Goal: Contribute content: Contribute content

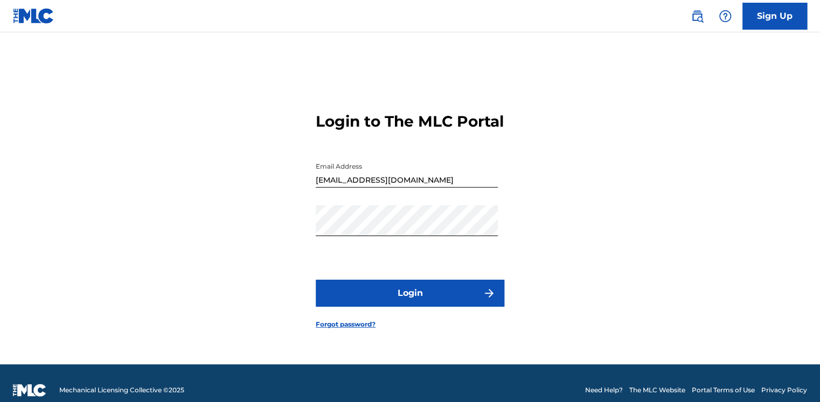
click at [361, 292] on button "Login" at bounding box center [410, 292] width 188 height 27
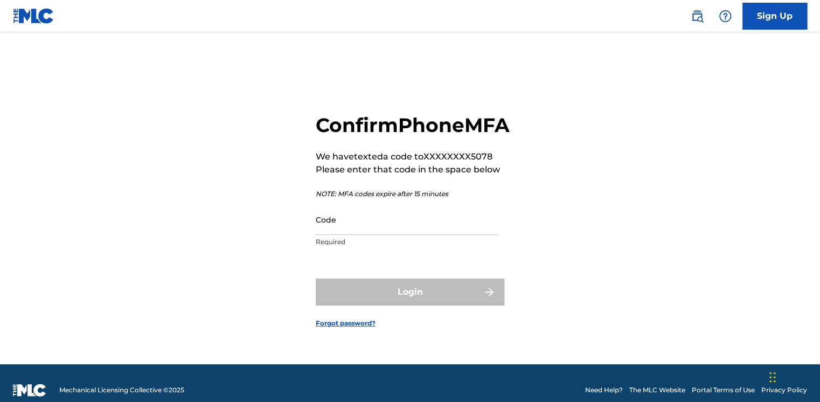
click at [365, 233] on input "Code" at bounding box center [407, 219] width 182 height 31
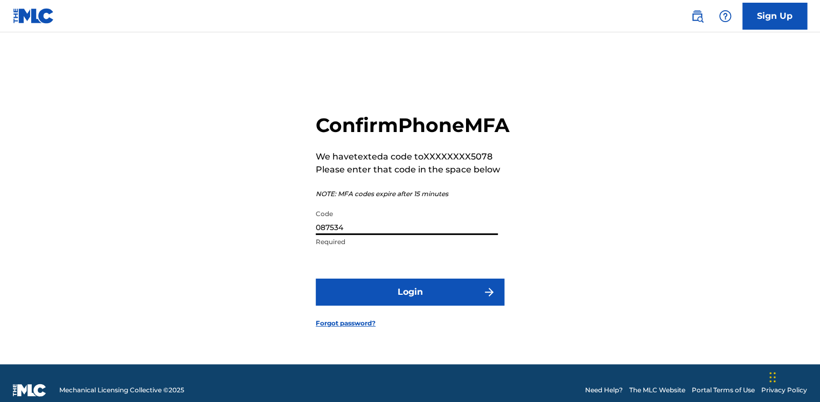
type input "087534"
click at [375, 304] on button "Login" at bounding box center [410, 291] width 188 height 27
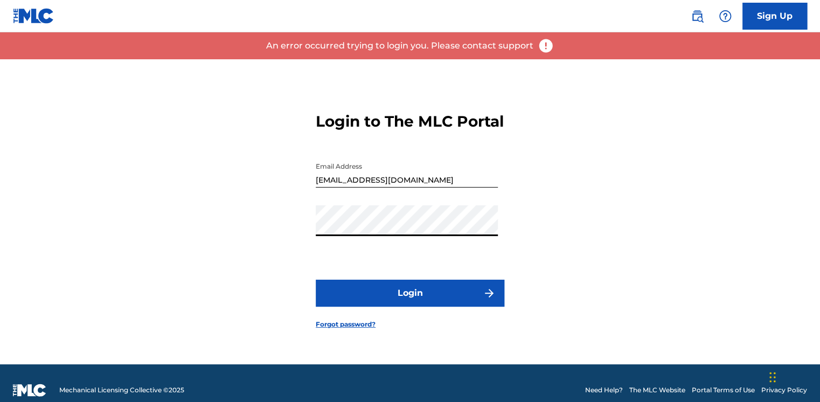
drag, startPoint x: 279, startPoint y: 216, endPoint x: 282, endPoint y: 227, distance: 10.6
click at [279, 216] on div "Login to The MLC Portal Email Address [EMAIL_ADDRESS][DOMAIN_NAME] Password Log…" at bounding box center [410, 211] width 754 height 305
click at [352, 299] on button "Login" at bounding box center [410, 292] width 188 height 27
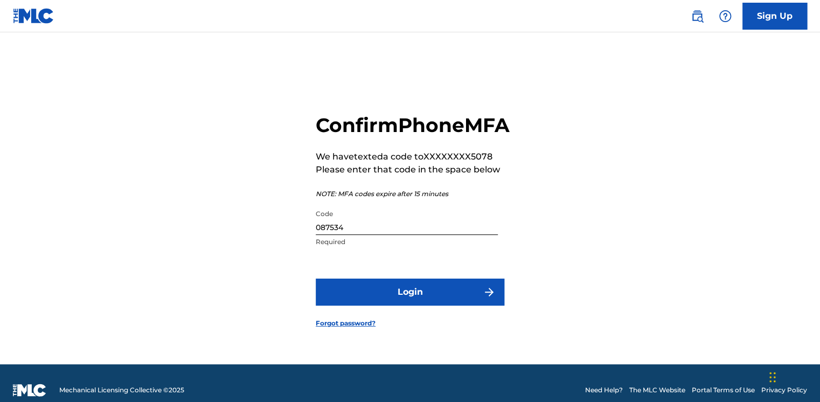
click at [373, 235] on input "087534" at bounding box center [407, 219] width 182 height 31
drag, startPoint x: 373, startPoint y: 239, endPoint x: 279, endPoint y: 227, distance: 94.4
click at [279, 227] on div "Confirm Phone MFA We have texted a code to XXXXXXXX5078 Please enter that code …" at bounding box center [410, 211] width 754 height 305
type input "087634"
click at [429, 305] on button "Login" at bounding box center [410, 291] width 188 height 27
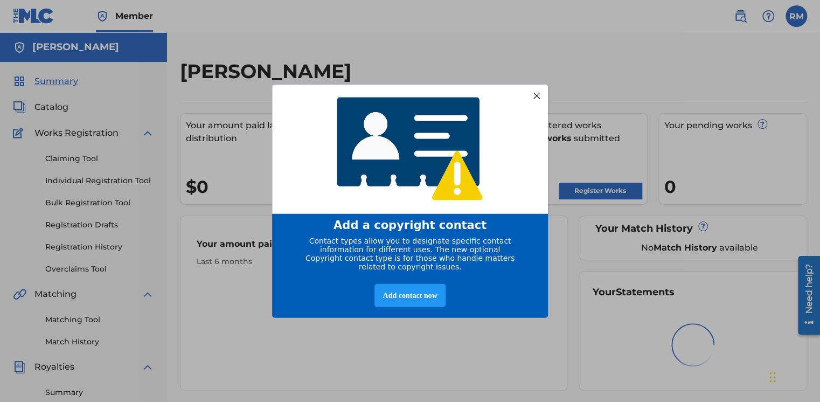
click at [537, 89] on div at bounding box center [536, 95] width 14 height 14
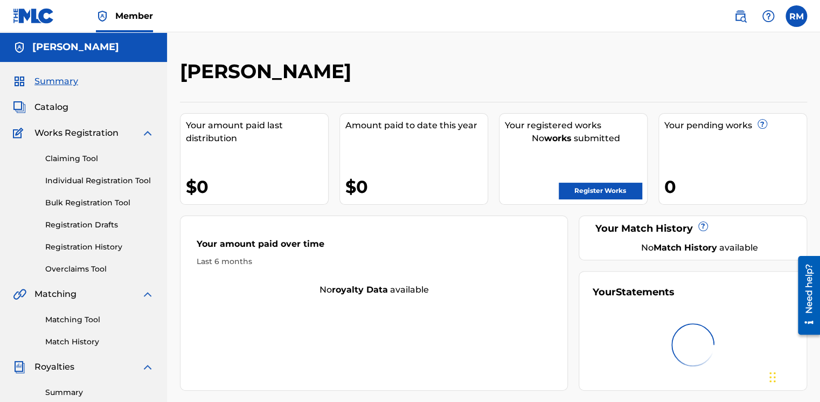
click at [585, 185] on link "Register Works" at bounding box center [599, 191] width 83 height 16
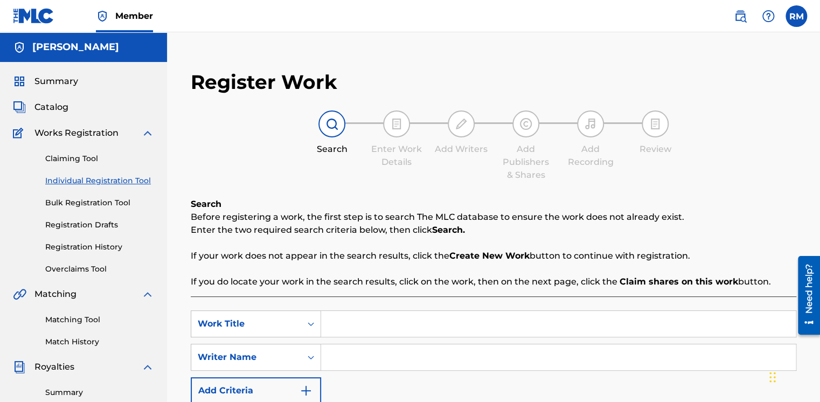
scroll to position [162, 0]
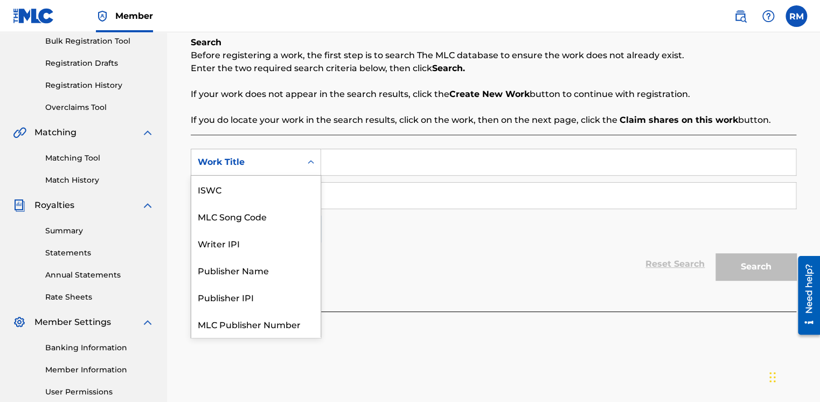
click at [268, 163] on div "Work Title" at bounding box center [246, 162] width 97 height 13
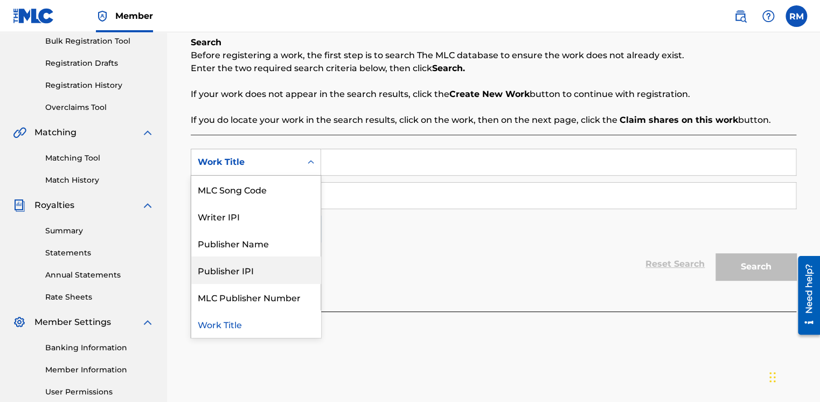
click at [467, 210] on div "SearchWithCriteriacb184f4c-e590-4341-9e94-a566245ab191 7 results available. Use…" at bounding box center [493, 196] width 605 height 94
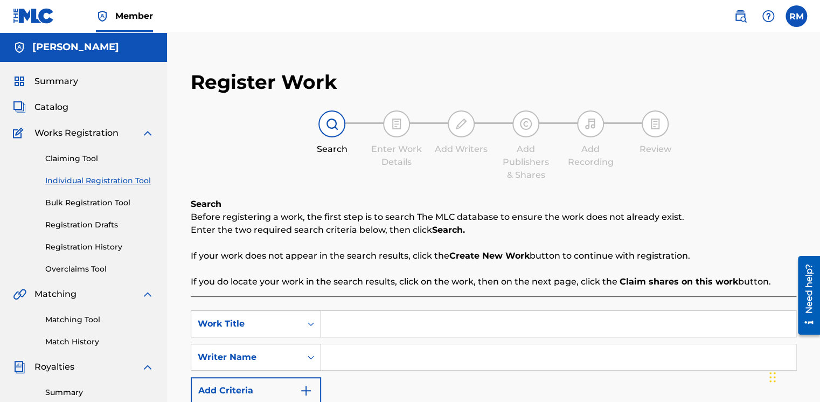
scroll to position [108, 0]
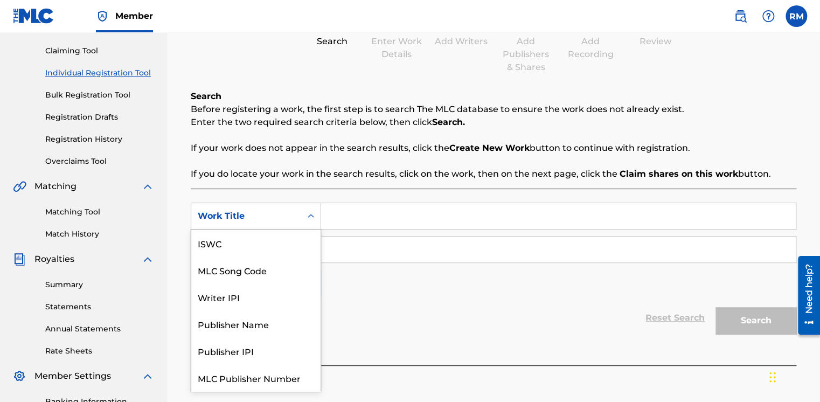
click at [283, 203] on div "Work Title" at bounding box center [256, 215] width 130 height 27
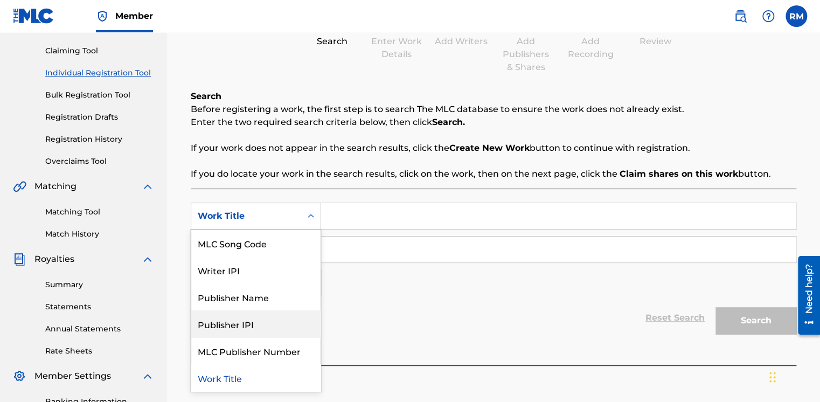
click at [247, 311] on div "Publisher IPI" at bounding box center [255, 323] width 129 height 27
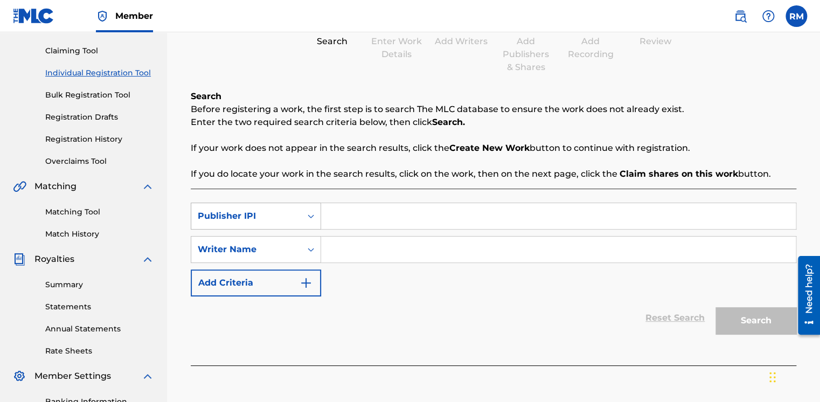
click at [276, 206] on div "Publisher IPI" at bounding box center [246, 216] width 110 height 20
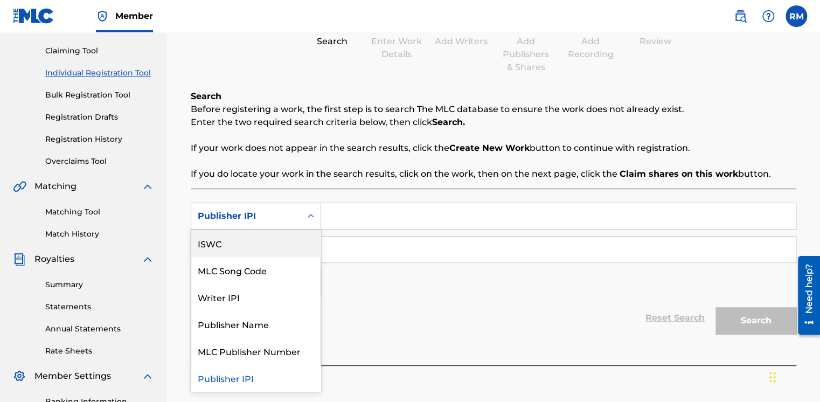
scroll to position [0, 0]
click at [250, 239] on div "Work Title" at bounding box center [255, 242] width 129 height 27
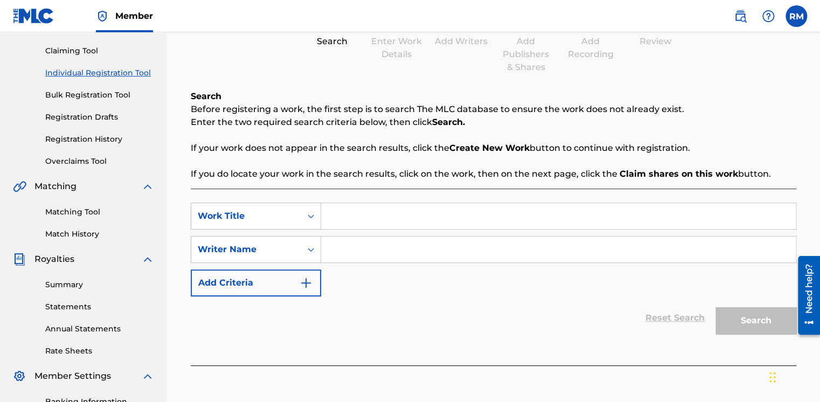
click at [347, 213] on input "Search Form" at bounding box center [558, 216] width 474 height 26
type input "Just"
click at [331, 247] on input "Search Form" at bounding box center [558, 249] width 474 height 26
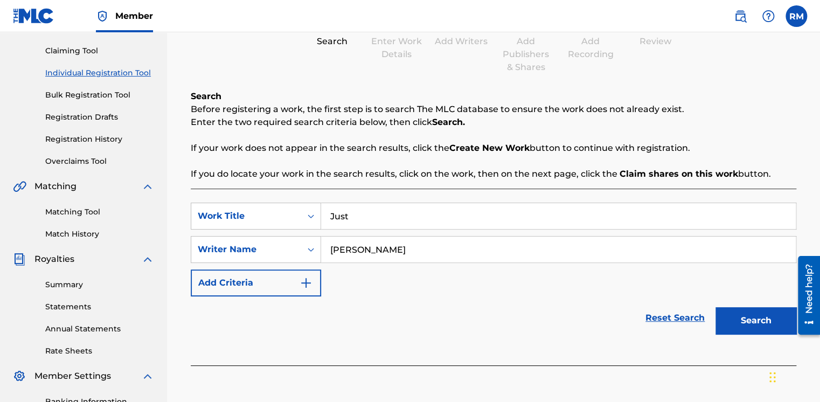
type input "[PERSON_NAME]"
click at [267, 288] on button "Add Criteria" at bounding box center [256, 282] width 130 height 27
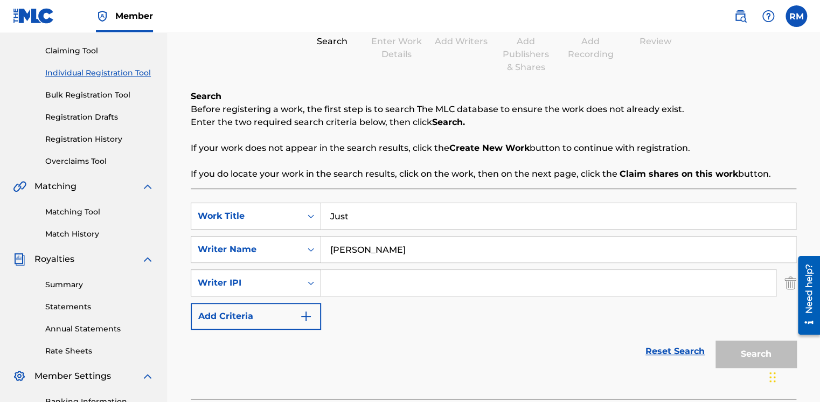
click at [304, 279] on div "Search Form" at bounding box center [310, 282] width 19 height 19
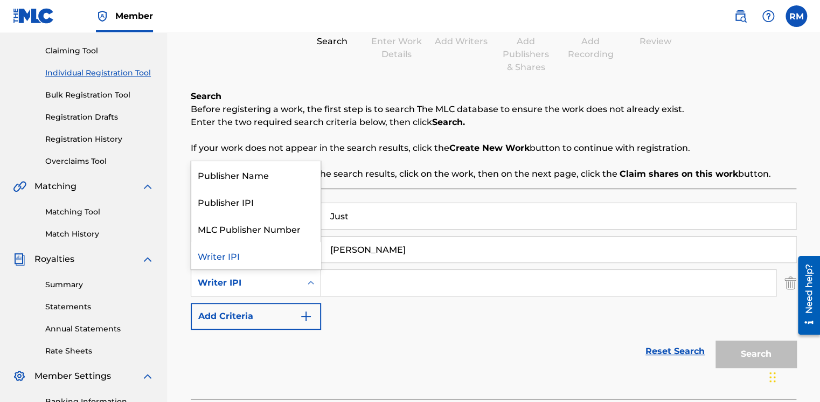
click at [334, 305] on div "SearchWithCriteriac4560553-111d-4ac8-865d-c9bf94e27700 Work Title Just SearchWi…" at bounding box center [493, 265] width 605 height 127
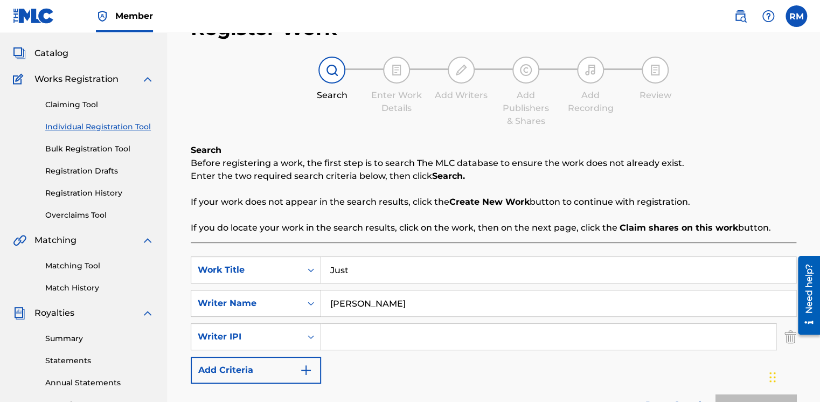
scroll to position [162, 0]
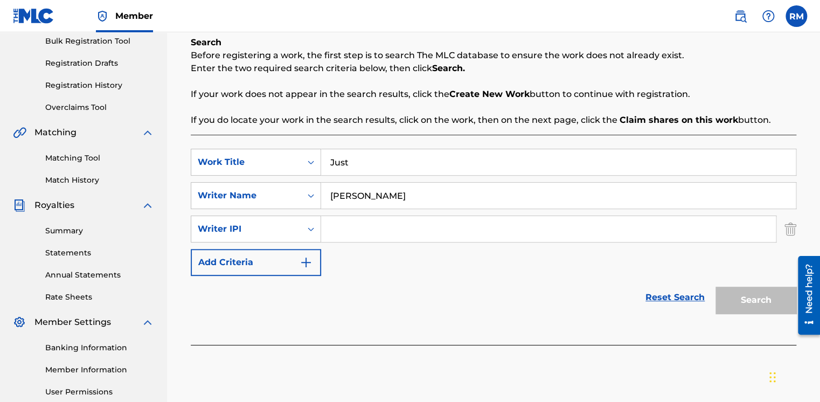
click at [745, 288] on div "Search" at bounding box center [753, 297] width 86 height 43
click at [793, 228] on img "Search Form" at bounding box center [790, 228] width 12 height 27
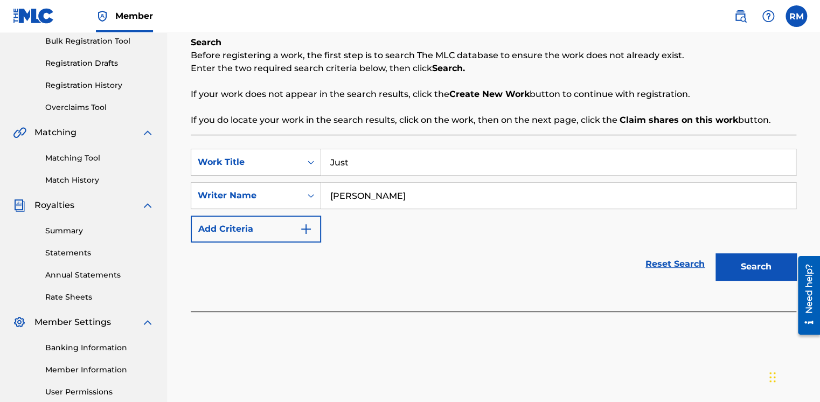
click at [758, 271] on button "Search" at bounding box center [755, 266] width 81 height 27
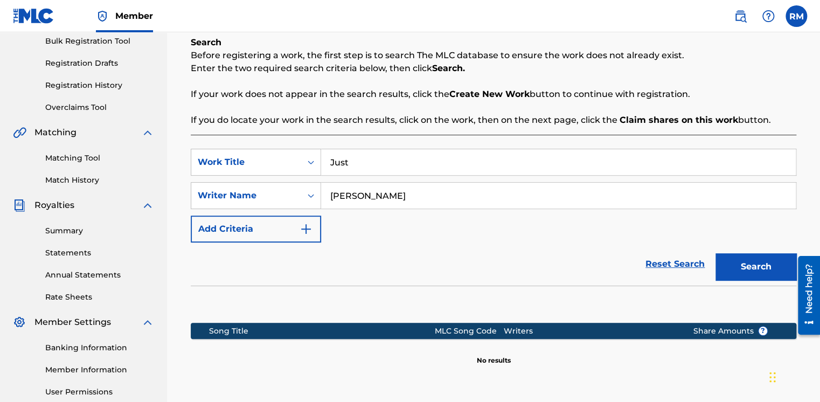
scroll to position [268, 0]
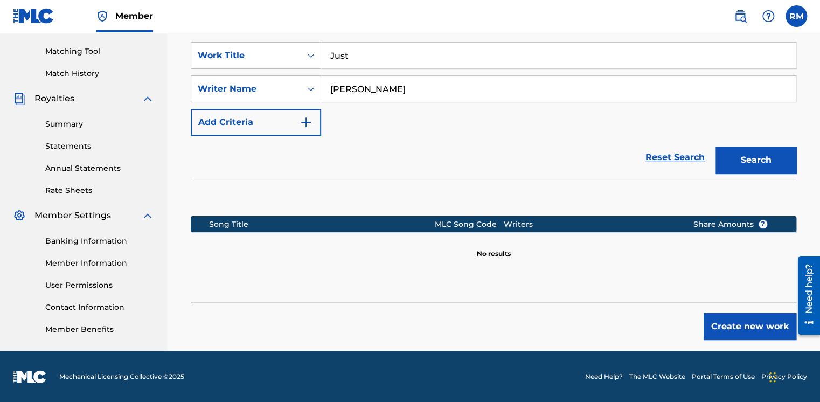
click at [722, 332] on button "Create new work" at bounding box center [749, 326] width 93 height 27
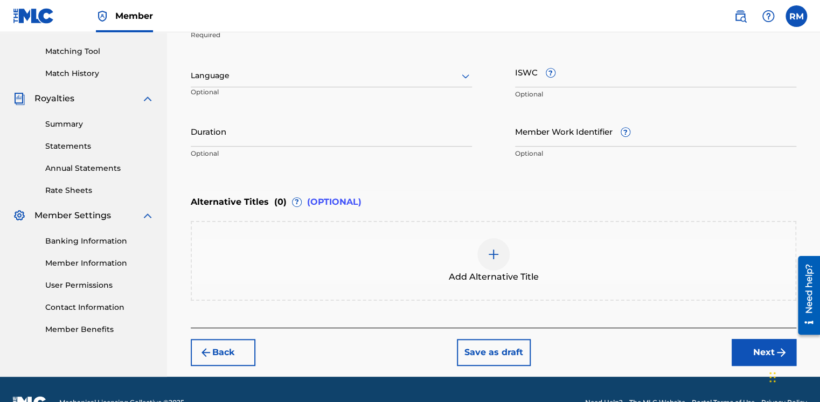
scroll to position [160, 0]
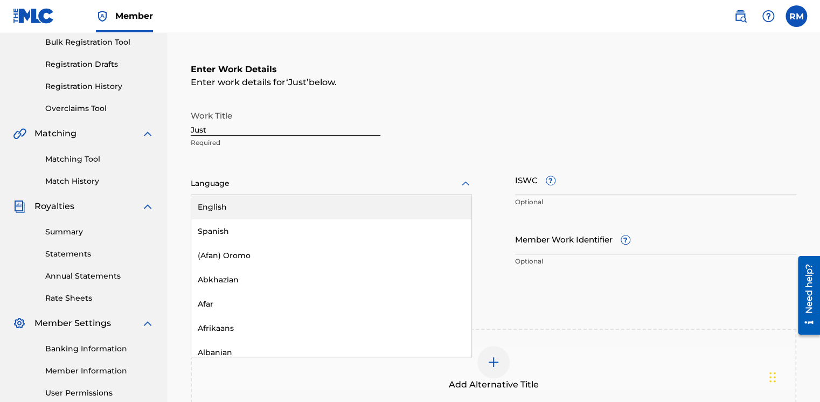
click at [246, 182] on div at bounding box center [331, 183] width 281 height 13
click at [244, 214] on div "English" at bounding box center [331, 207] width 280 height 24
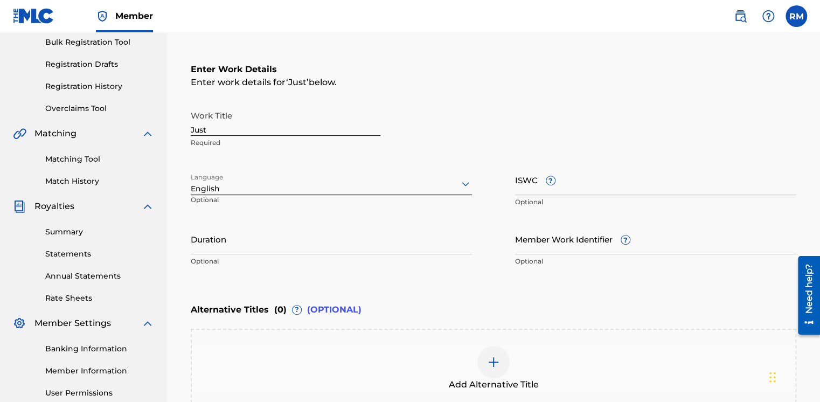
click at [576, 186] on input "ISWC ?" at bounding box center [655, 179] width 281 height 31
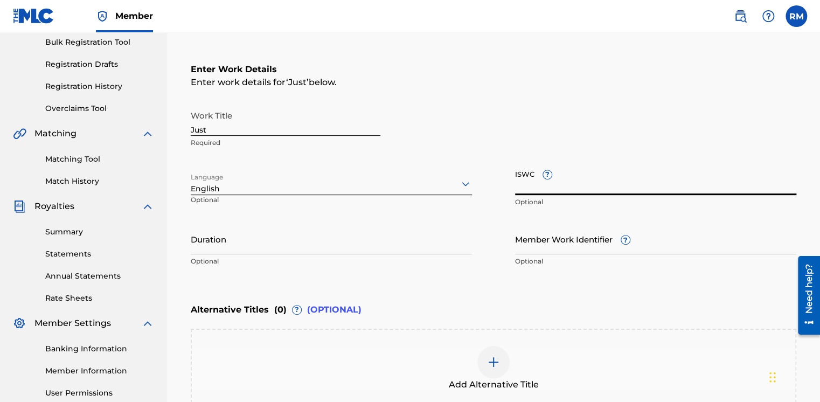
click at [361, 246] on input "Duration" at bounding box center [331, 238] width 281 height 31
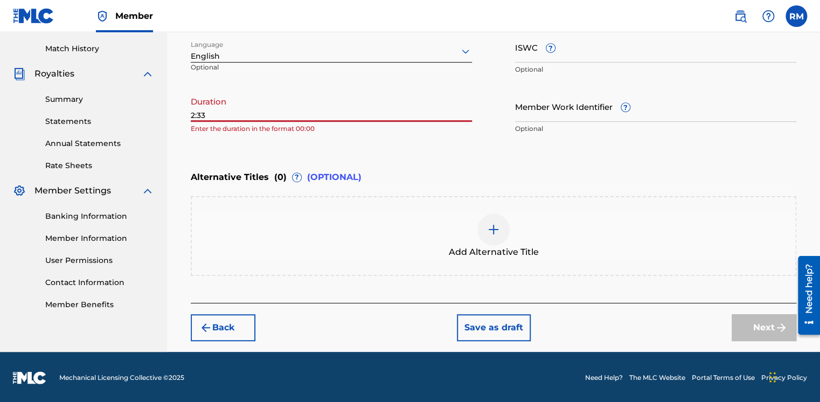
scroll to position [185, 0]
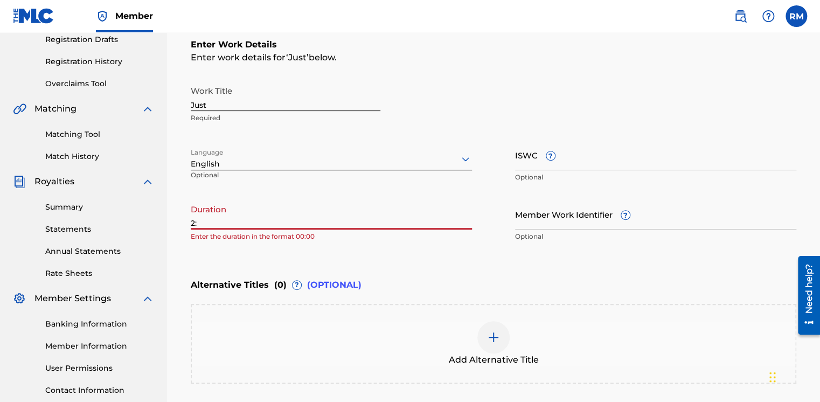
type input "2"
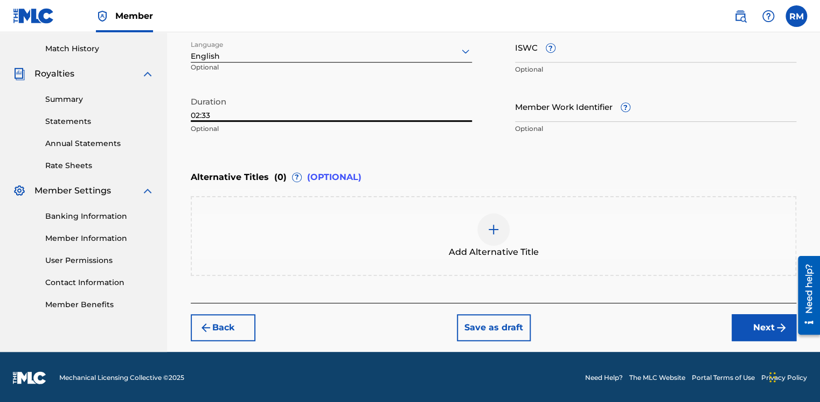
type input "02:33"
click at [743, 329] on button "Next" at bounding box center [763, 327] width 65 height 27
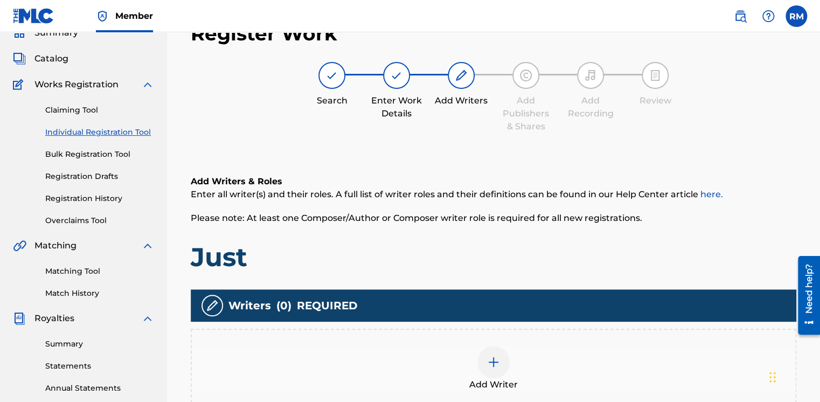
scroll to position [156, 0]
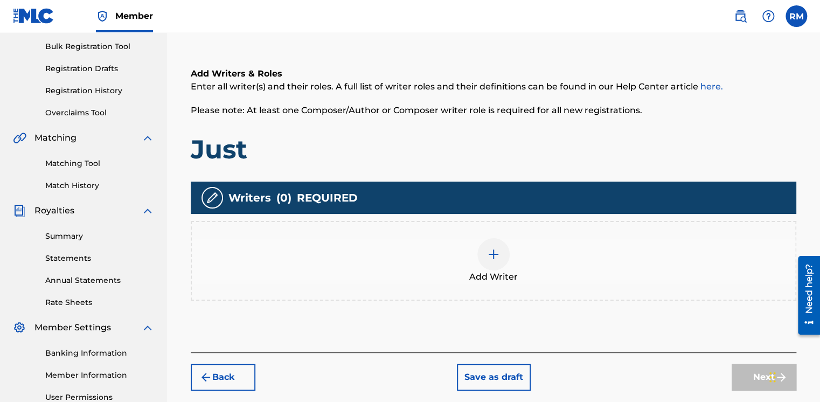
click at [492, 259] on img at bounding box center [493, 254] width 13 height 13
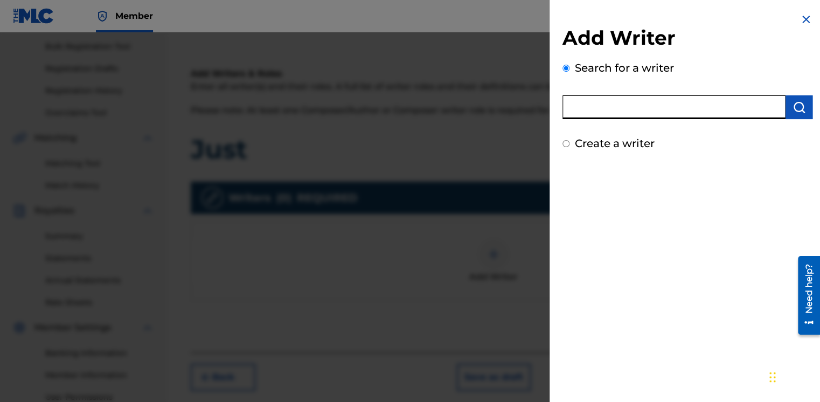
click at [610, 107] on input "text" at bounding box center [673, 107] width 223 height 24
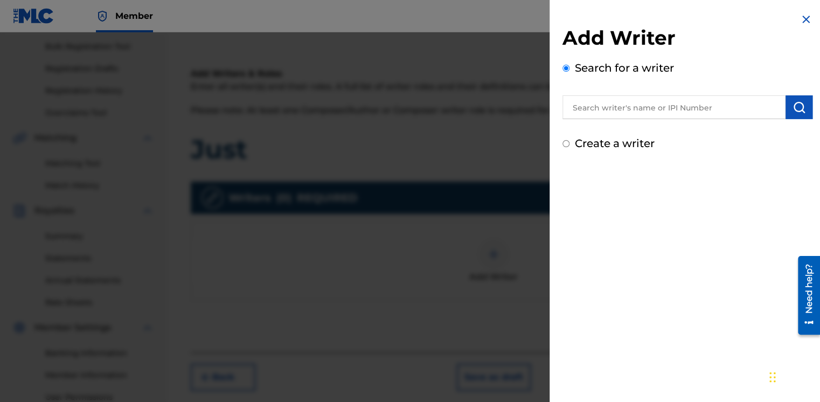
click at [564, 142] on input "Create a writer" at bounding box center [565, 143] width 7 height 7
radio input "false"
radio input "true"
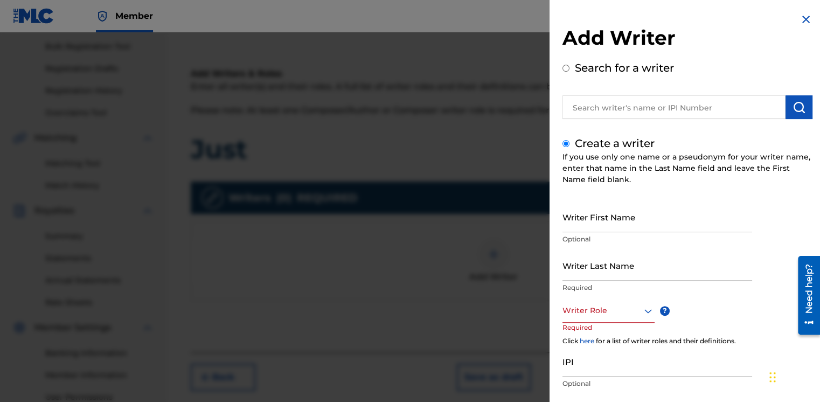
click at [565, 148] on div "Create a writer If you use only one name or a pseudonym for your writer name, e…" at bounding box center [687, 286] width 250 height 302
click at [564, 64] on div "Search for a writer" at bounding box center [687, 89] width 250 height 59
click at [564, 68] on input "Search for a writer" at bounding box center [565, 68] width 7 height 7
radio input "true"
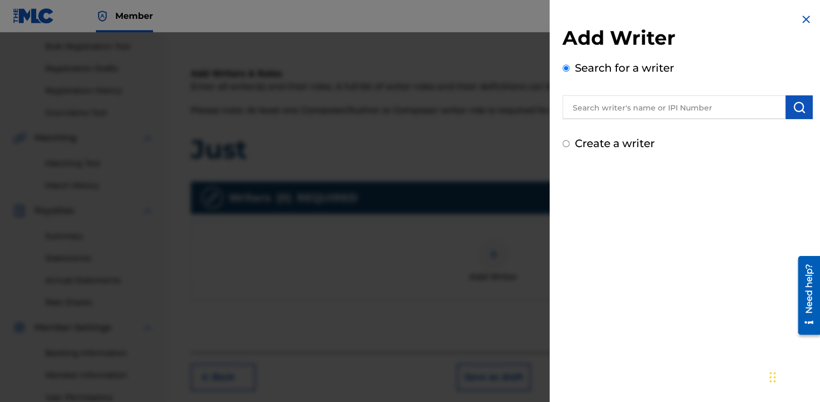
click at [590, 110] on input "text" at bounding box center [673, 107] width 223 height 24
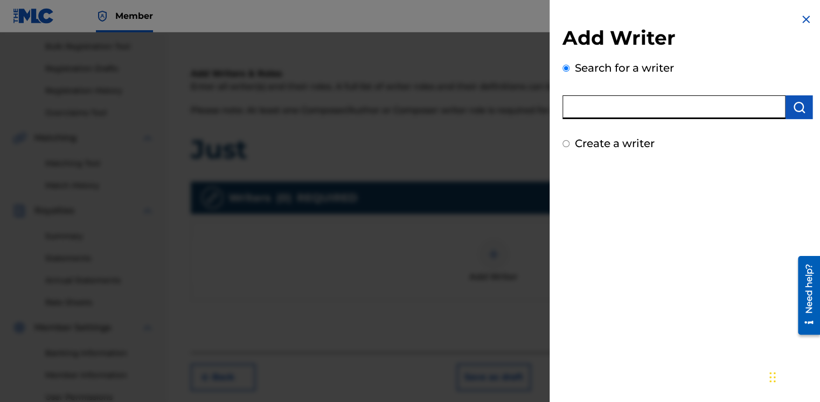
paste input "00862403055"
type input "00862403055"
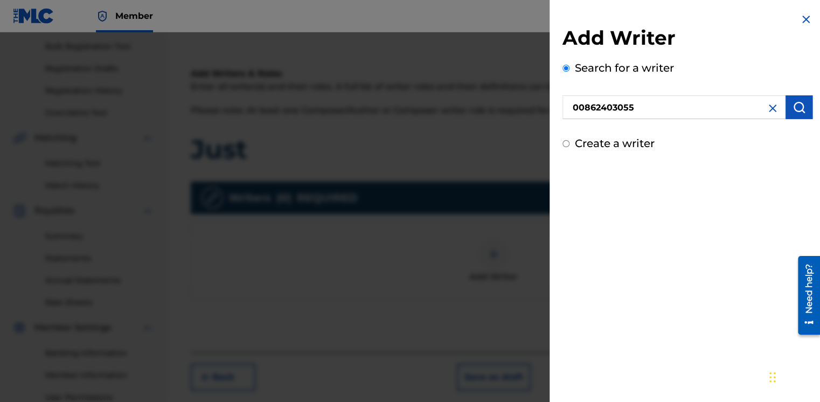
click at [795, 115] on button "submit" at bounding box center [798, 107] width 27 height 24
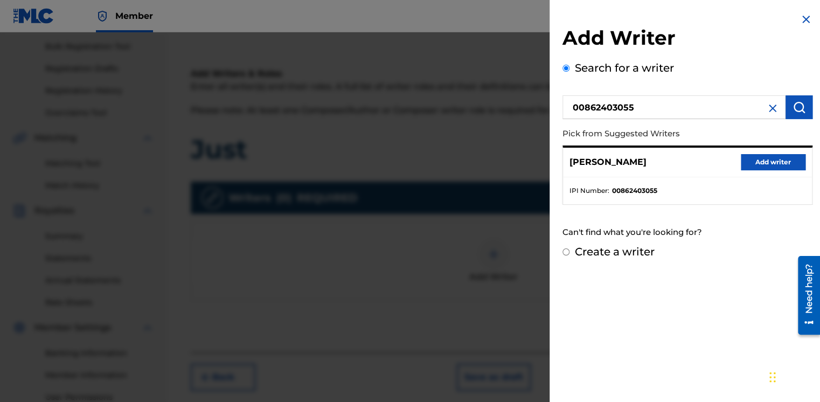
click at [757, 168] on button "Add writer" at bounding box center [772, 162] width 65 height 16
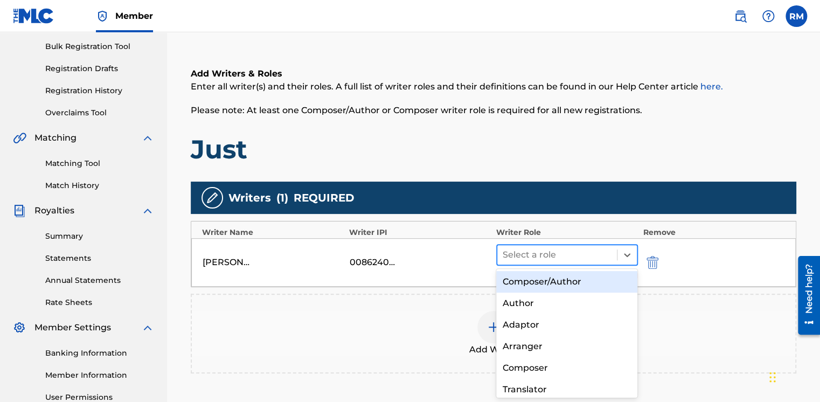
click at [565, 258] on div at bounding box center [556, 254] width 109 height 15
click at [559, 288] on div "Composer/Author" at bounding box center [567, 282] width 142 height 22
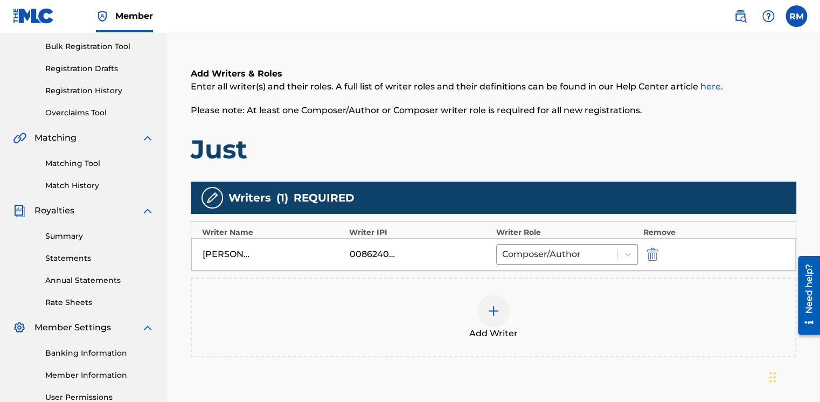
scroll to position [210, 0]
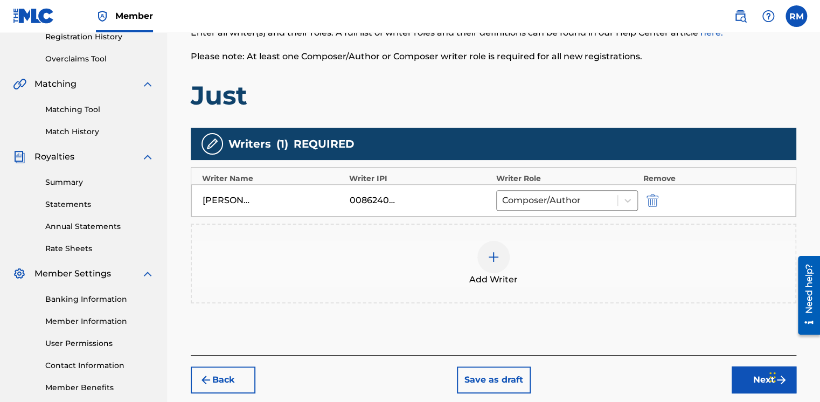
click at [499, 253] on img at bounding box center [493, 256] width 13 height 13
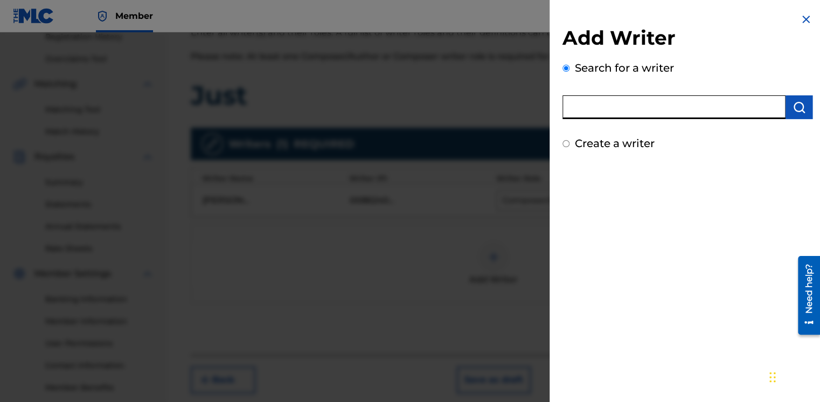
click at [587, 110] on input "text" at bounding box center [673, 107] width 223 height 24
type input "MPE Wave"
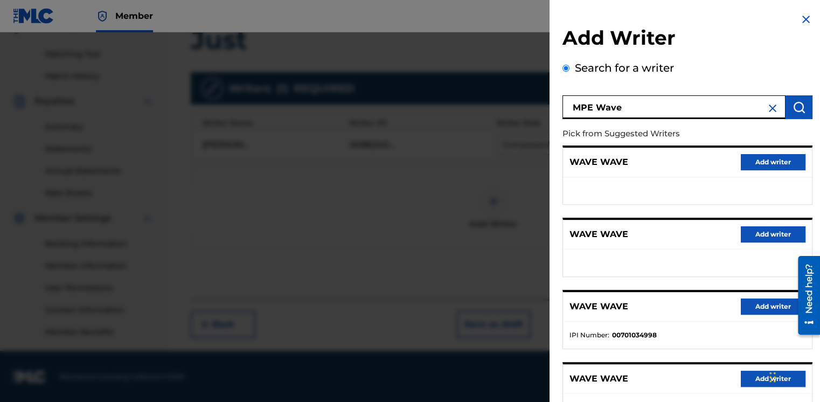
scroll to position [158, 0]
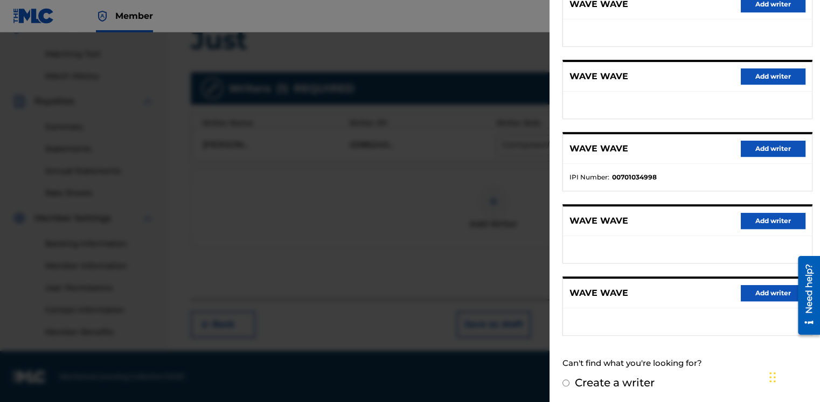
click at [564, 381] on input "Create a writer" at bounding box center [565, 382] width 7 height 7
radio input "false"
radio input "true"
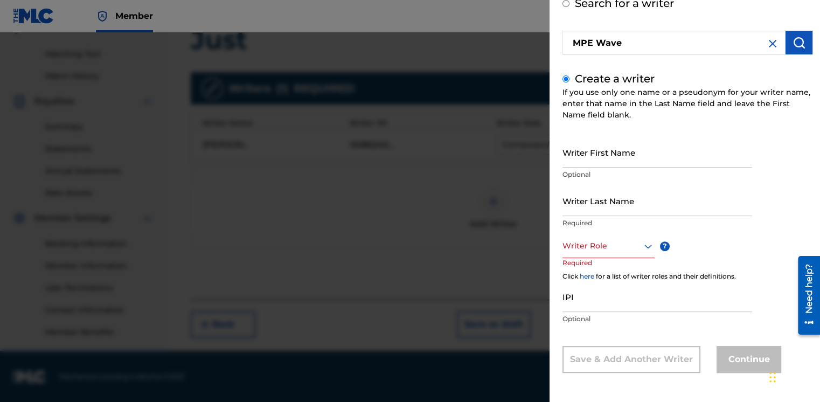
scroll to position [11, 0]
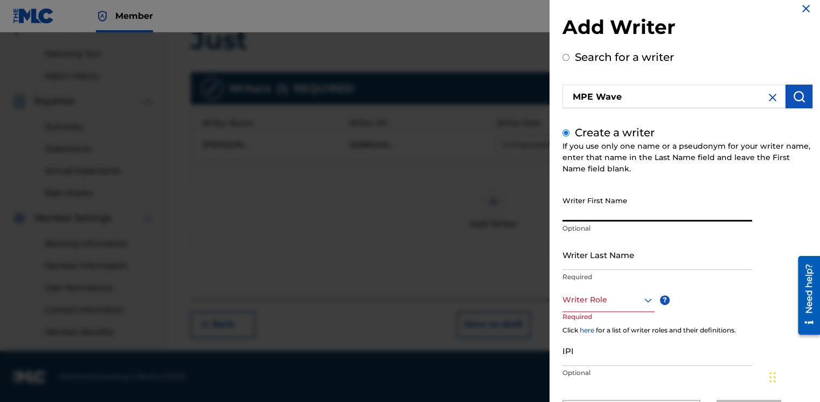
click at [606, 211] on input "Writer First Name" at bounding box center [657, 206] width 190 height 31
type input "m"
type input "MPE"
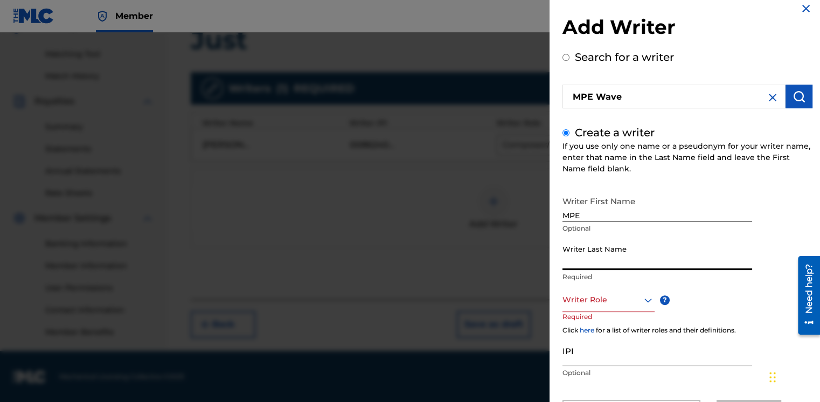
click at [600, 258] on input "Writer Last Name" at bounding box center [657, 254] width 190 height 31
type input "Wave"
click at [594, 305] on div "Writer Role" at bounding box center [608, 300] width 92 height 24
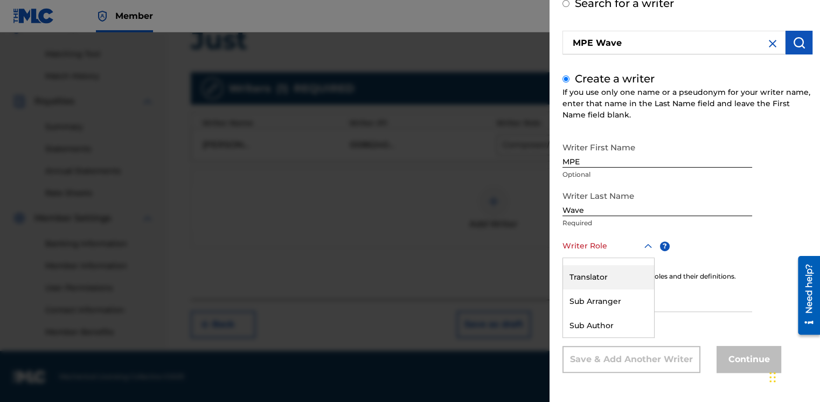
scroll to position [60, 0]
click at [613, 299] on div "Composer" at bounding box center [608, 307] width 91 height 24
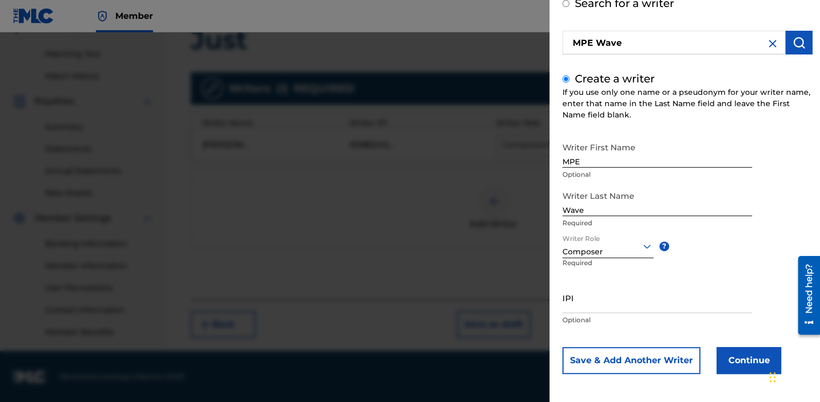
scroll to position [65, 0]
click at [746, 358] on button "Continue" at bounding box center [748, 359] width 65 height 27
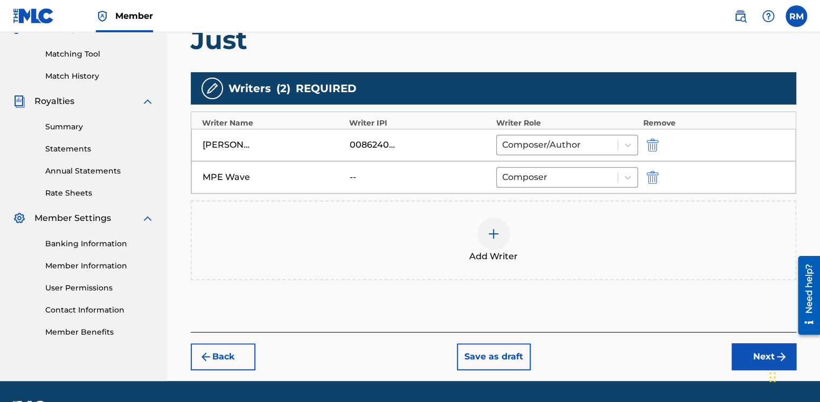
click at [487, 236] on img at bounding box center [493, 233] width 13 height 13
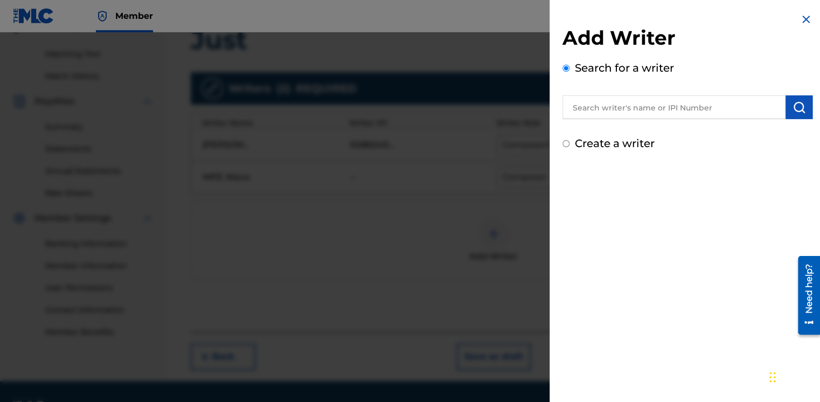
click at [657, 104] on input "text" at bounding box center [673, 107] width 223 height 24
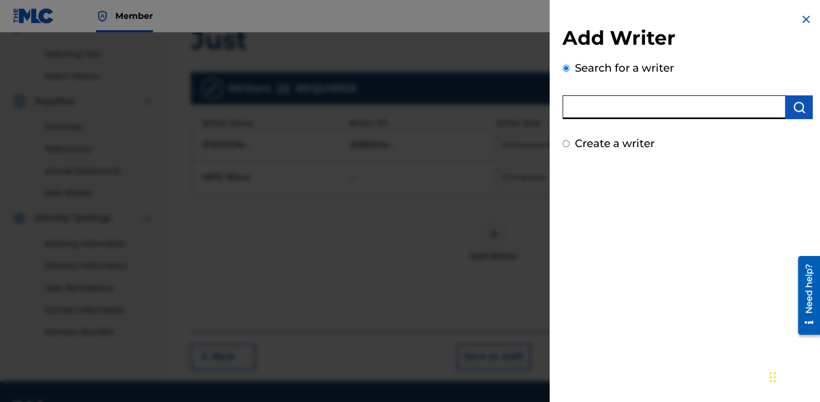
click at [568, 145] on input "Create a writer" at bounding box center [565, 143] width 7 height 7
radio input "false"
radio input "true"
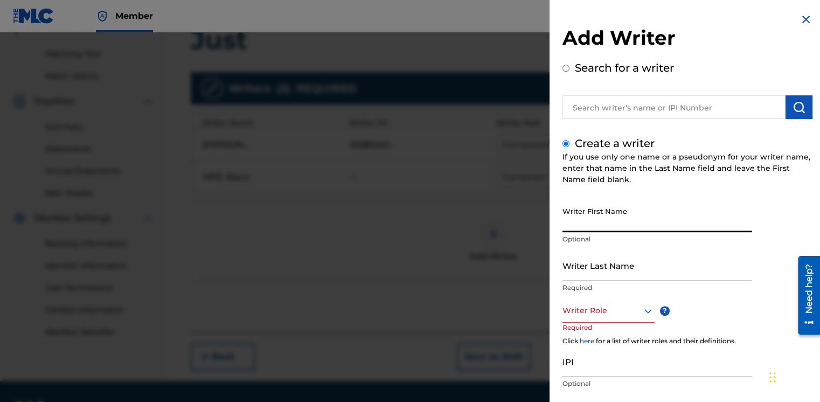
click at [605, 218] on input "Writer First Name" at bounding box center [657, 216] width 190 height 31
type input "BOI"
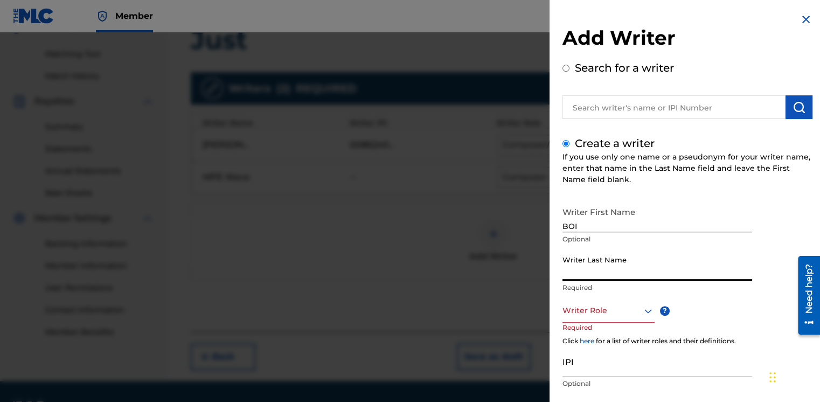
drag, startPoint x: 581, startPoint y: 265, endPoint x: 587, endPoint y: 265, distance: 5.9
click at [583, 265] on input "Writer Last Name" at bounding box center [657, 265] width 190 height 31
type input "Yanel"
click at [575, 316] on div "Writer Role" at bounding box center [608, 310] width 92 height 24
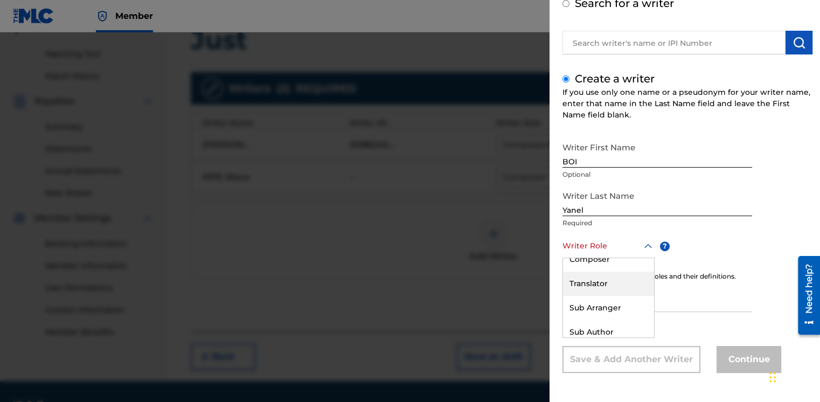
scroll to position [54, 0]
click at [605, 309] on div "Composer" at bounding box center [608, 313] width 91 height 24
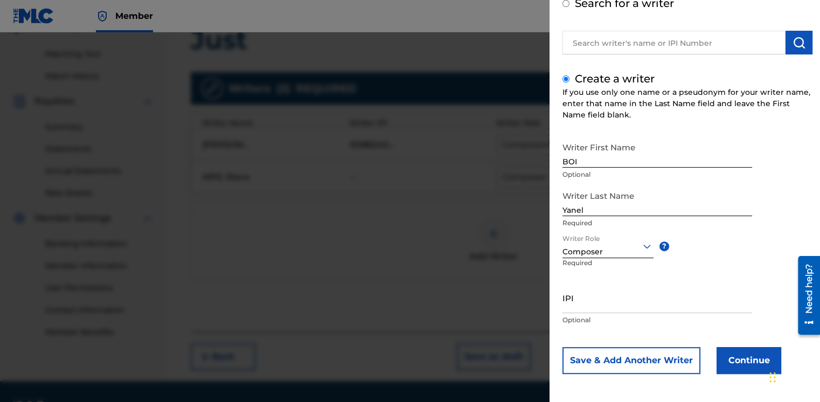
click at [754, 361] on button "Continue" at bounding box center [748, 360] width 65 height 27
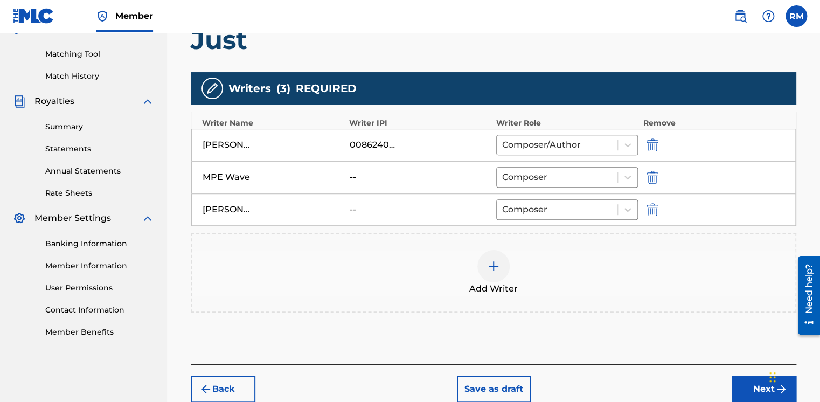
scroll to position [319, 0]
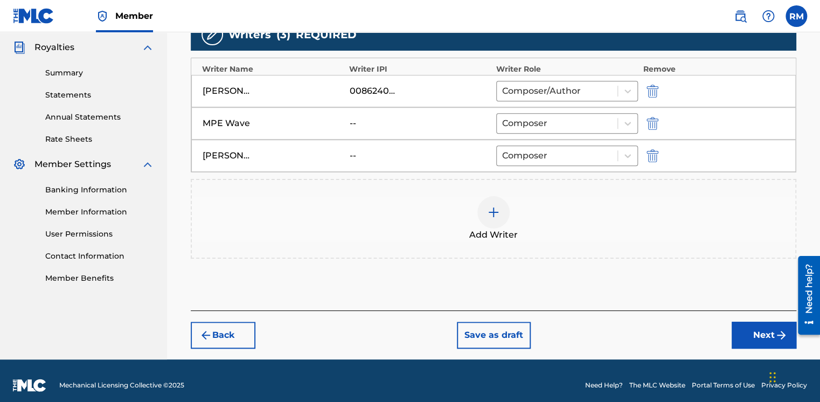
click at [755, 326] on button "Next" at bounding box center [763, 334] width 65 height 27
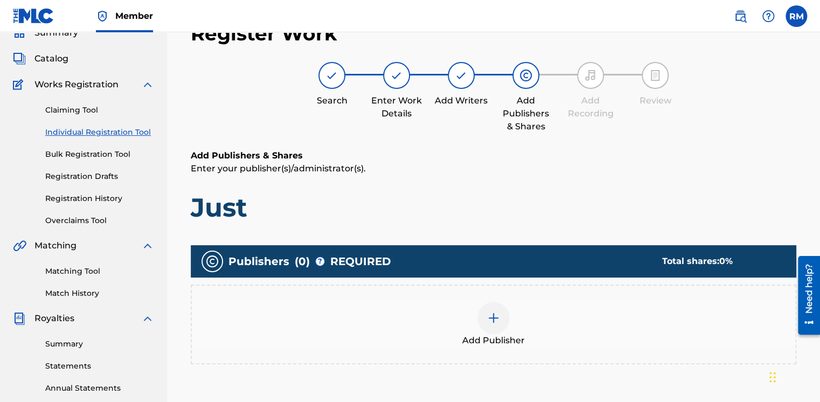
scroll to position [102, 0]
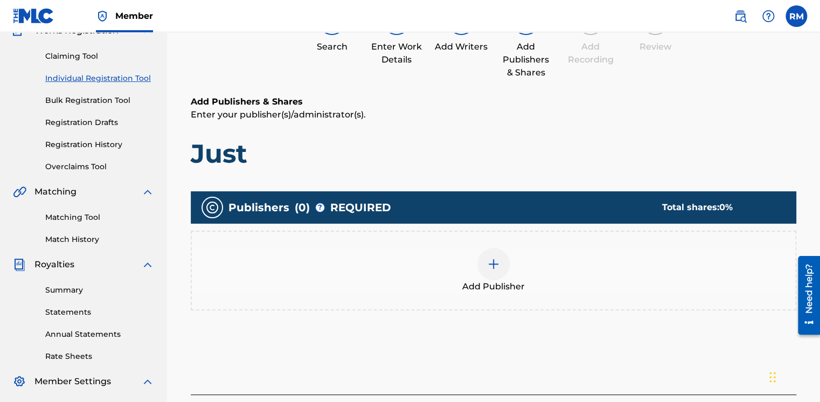
click at [485, 268] on div at bounding box center [493, 264] width 32 height 32
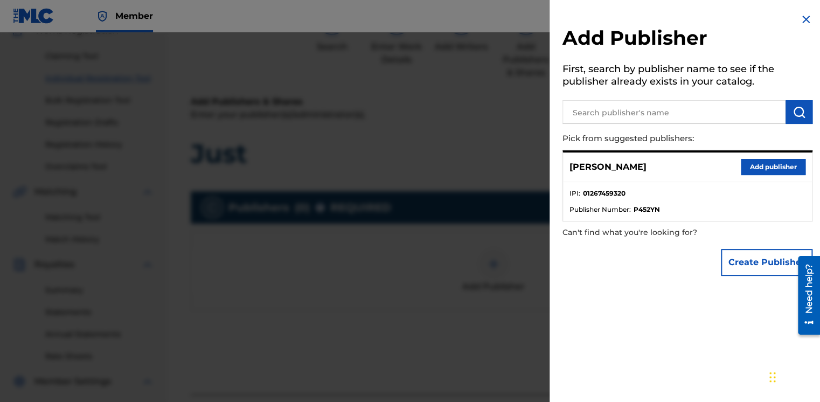
click at [773, 166] on button "Add publisher" at bounding box center [772, 167] width 65 height 16
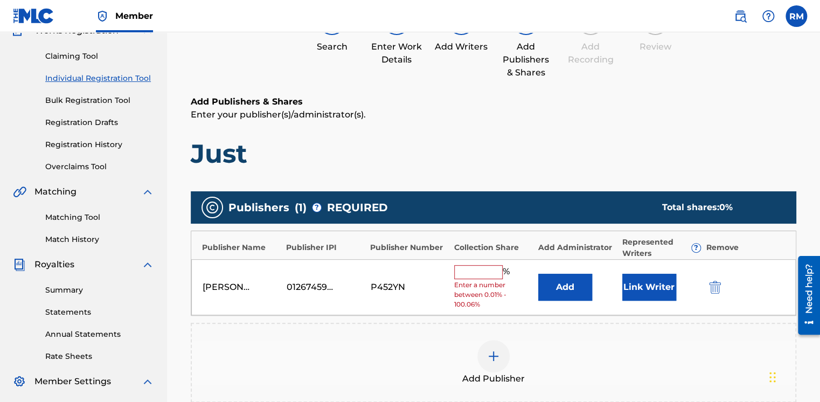
click at [472, 268] on input "text" at bounding box center [478, 272] width 48 height 14
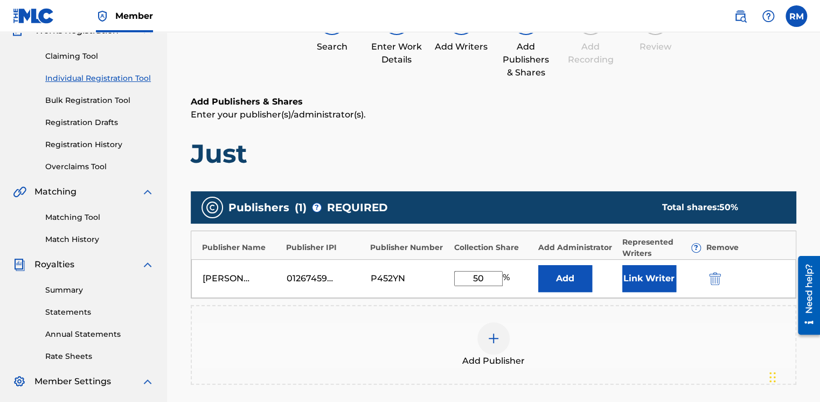
type input "50"
click at [577, 267] on button "Add" at bounding box center [565, 278] width 54 height 27
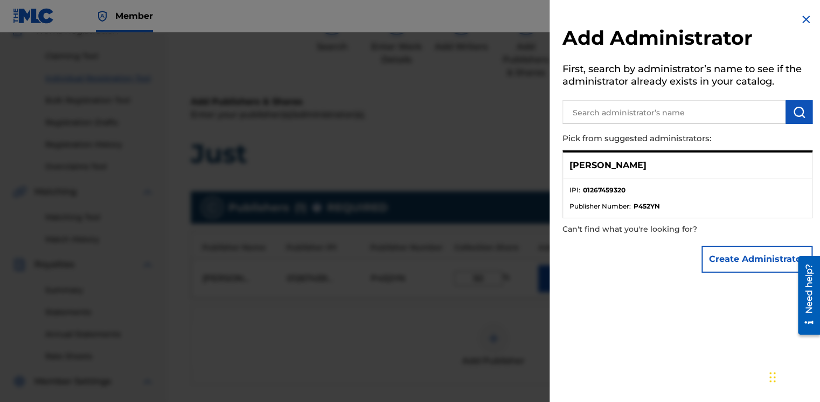
click at [614, 188] on strong "01267459320" at bounding box center [604, 190] width 43 height 10
click at [708, 175] on div "[PERSON_NAME]" at bounding box center [687, 165] width 249 height 26
click at [638, 166] on p "[PERSON_NAME]" at bounding box center [607, 165] width 77 height 13
click at [787, 204] on li "Publisher Number : P452YN" at bounding box center [687, 206] width 236 height 10
click at [802, 20] on img at bounding box center [805, 19] width 13 height 13
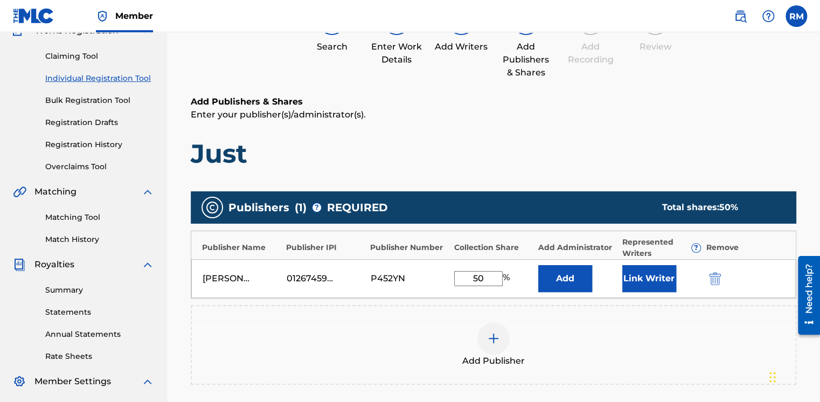
click at [667, 285] on button "Link Writer" at bounding box center [649, 278] width 54 height 27
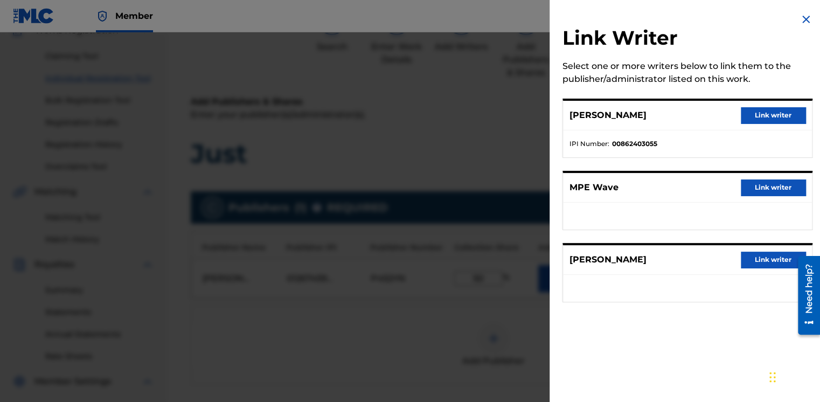
click at [780, 180] on button "Link writer" at bounding box center [772, 187] width 65 height 16
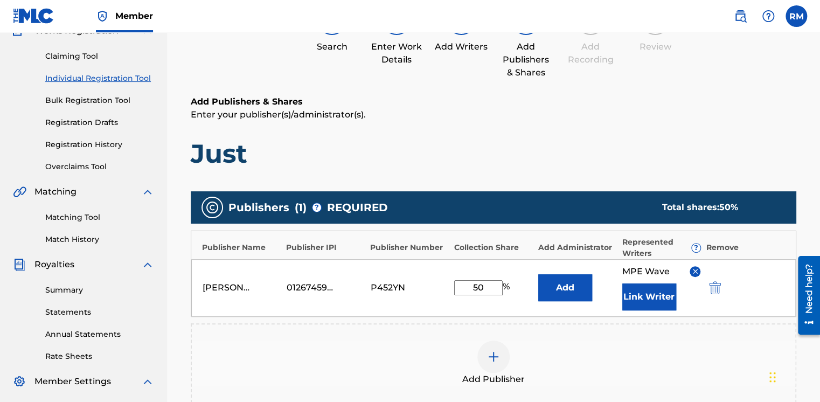
click at [646, 297] on button "Link Writer" at bounding box center [649, 296] width 54 height 27
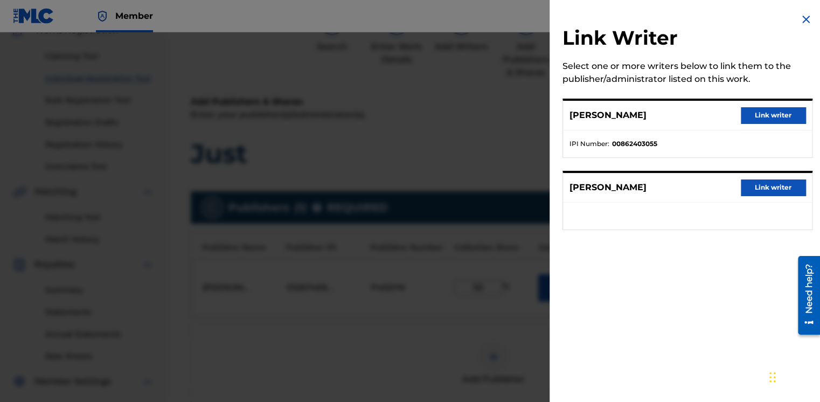
click at [780, 189] on button "Link writer" at bounding box center [772, 187] width 65 height 16
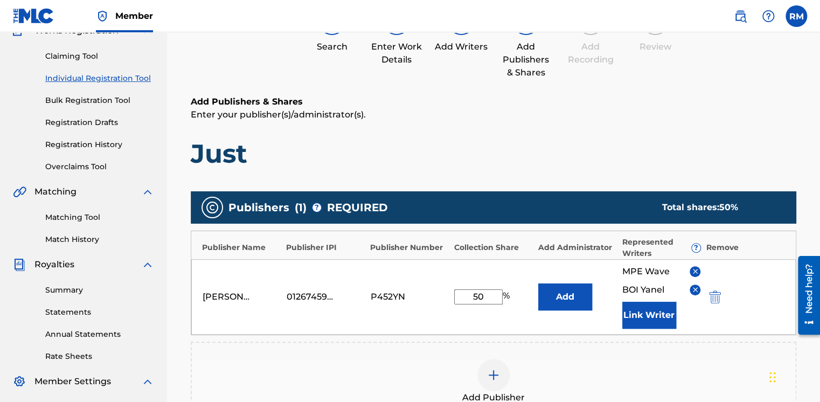
scroll to position [210, 0]
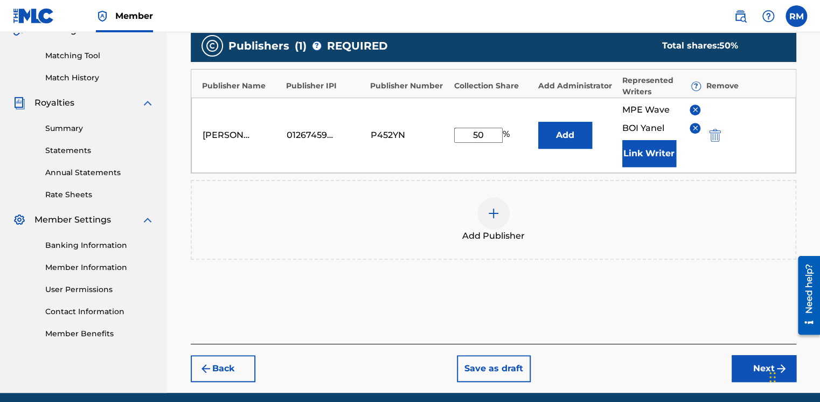
click at [750, 370] on button "Next" at bounding box center [763, 368] width 65 height 27
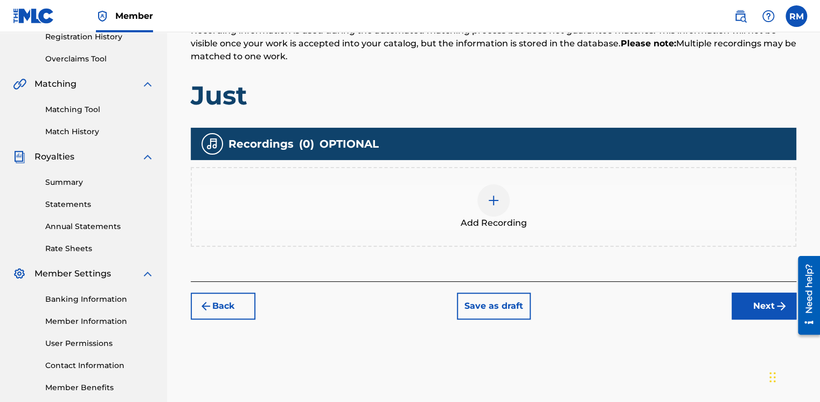
click at [490, 204] on img at bounding box center [493, 200] width 13 height 13
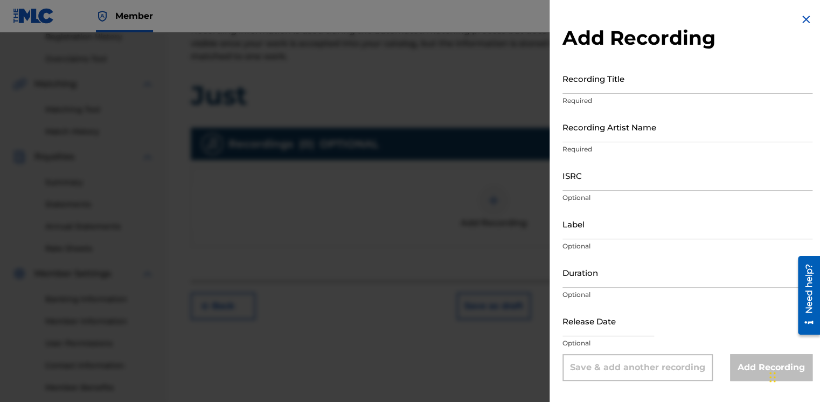
click at [635, 85] on input "Recording Title" at bounding box center [687, 78] width 250 height 31
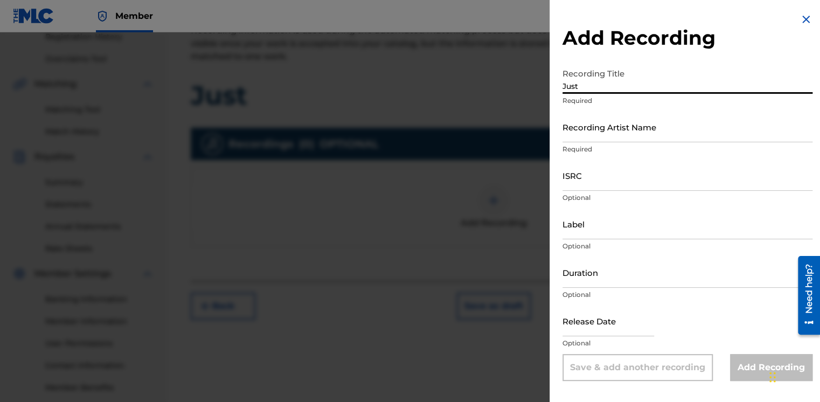
type input "Just"
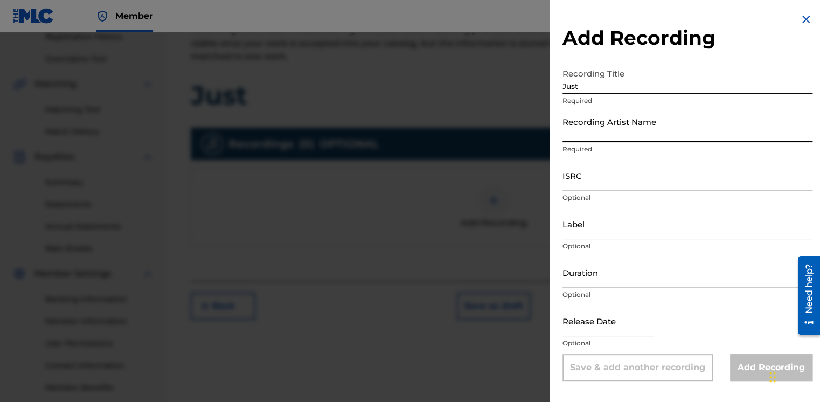
click at [610, 131] on input "Recording Artist Name" at bounding box center [687, 126] width 250 height 31
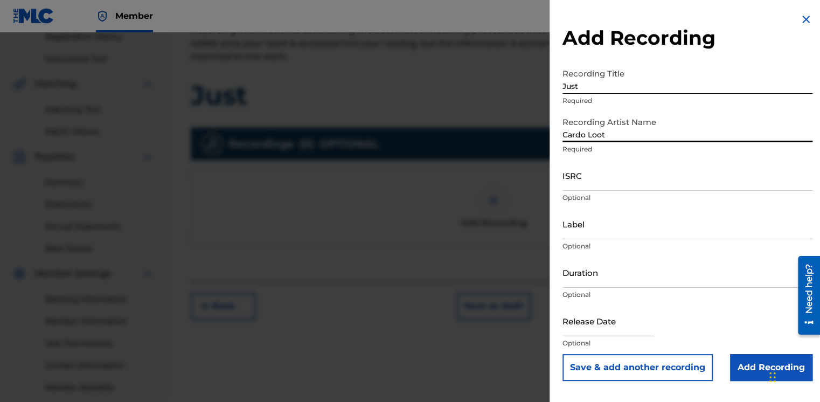
type input "Cardo Loot"
click at [648, 97] on p "Required" at bounding box center [687, 101] width 250 height 10
click at [599, 176] on input "ISRC" at bounding box center [687, 175] width 250 height 31
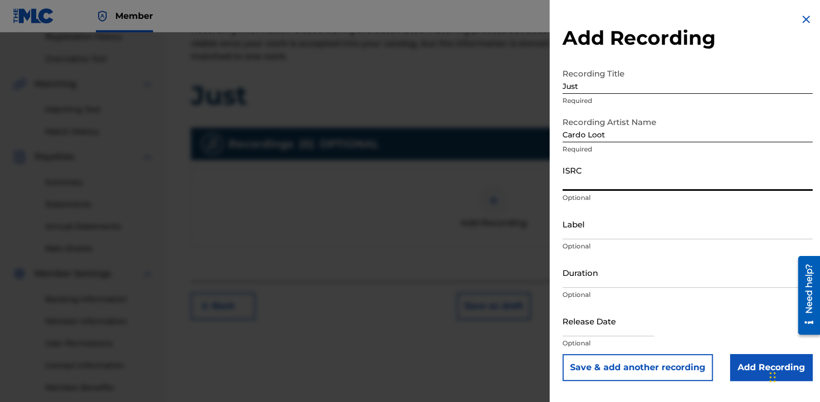
click at [594, 178] on input "ISRC" at bounding box center [687, 175] width 250 height 31
paste input "AUGBT2529914"
type input "AUGBT2529914"
click at [572, 235] on input "Label" at bounding box center [687, 223] width 250 height 31
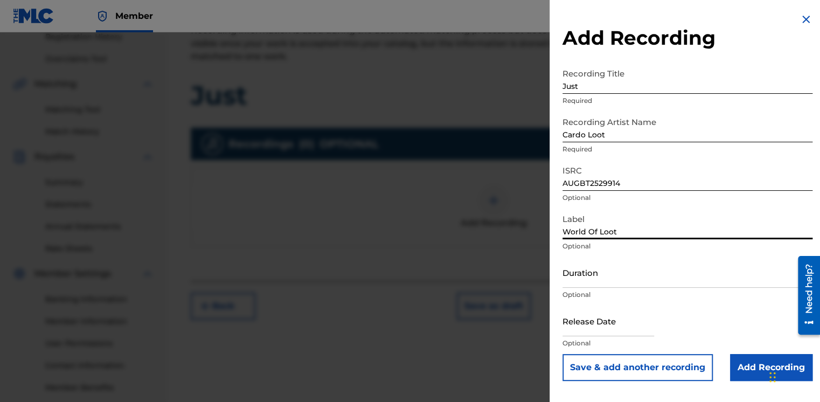
drag, startPoint x: 694, startPoint y: 212, endPoint x: 652, endPoint y: 234, distance: 47.9
click at [692, 213] on input "World Of Loot" at bounding box center [687, 223] width 250 height 31
type input "World Of Loot"
click at [569, 272] on input "Duration" at bounding box center [687, 272] width 250 height 31
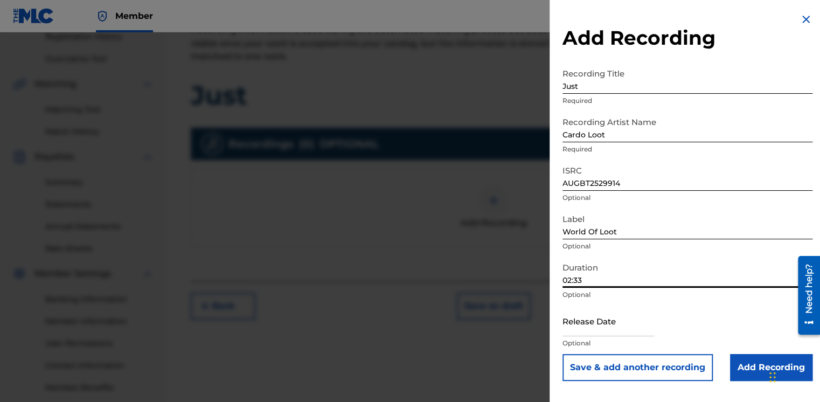
scroll to position [264, 0]
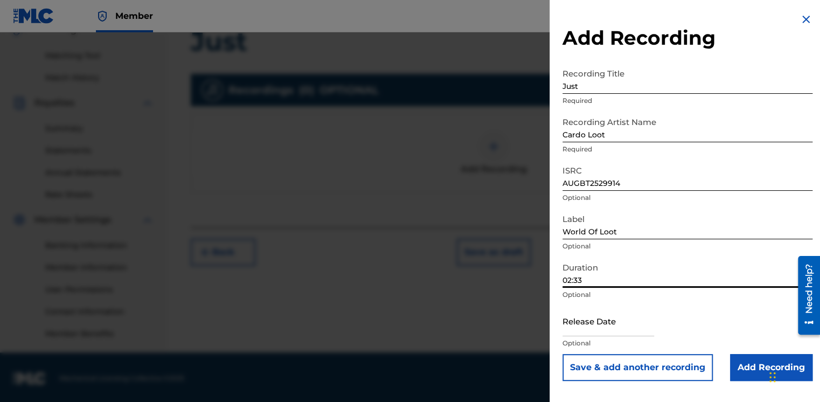
type input "02:33"
click at [600, 319] on input "text" at bounding box center [608, 320] width 92 height 31
select select "7"
select select "2025"
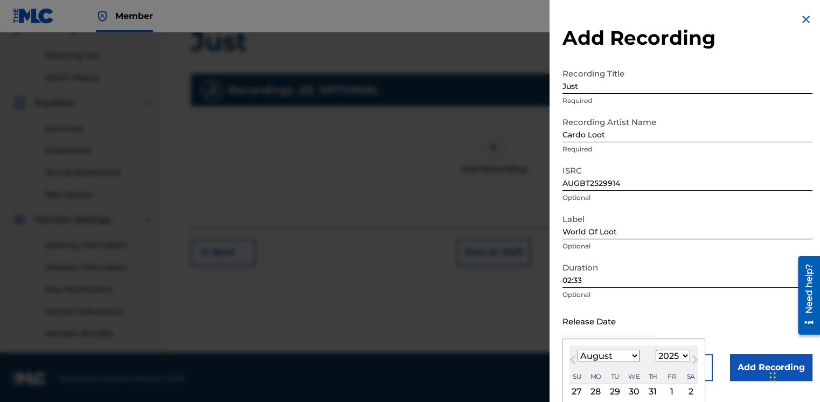
scroll to position [54, 0]
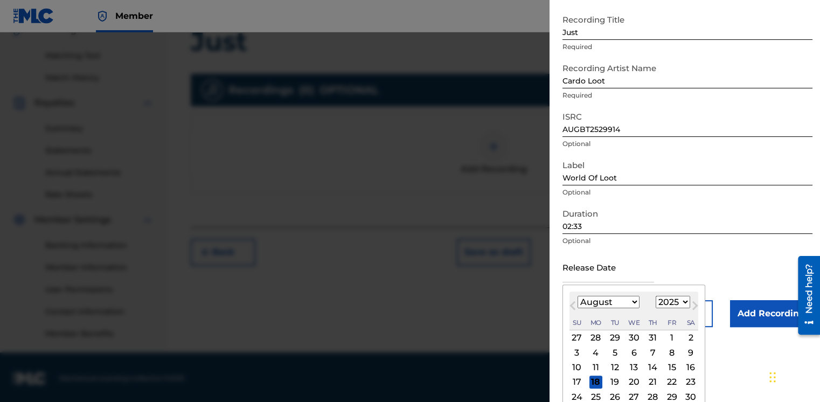
click at [674, 369] on div "15" at bounding box center [671, 367] width 13 height 13
type input "[DATE]"
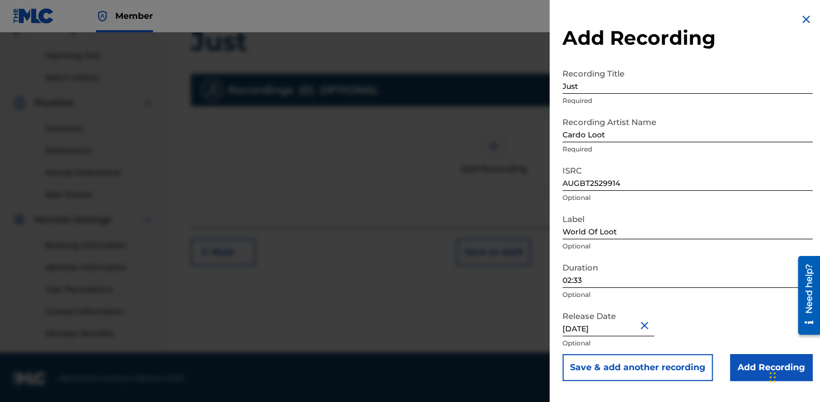
scroll to position [265, 0]
click at [738, 370] on input "Add Recording" at bounding box center [771, 367] width 82 height 27
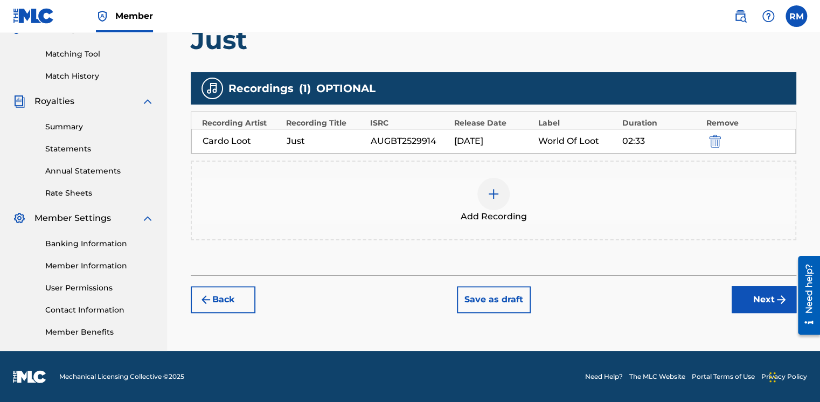
click at [754, 301] on button "Next" at bounding box center [763, 299] width 65 height 27
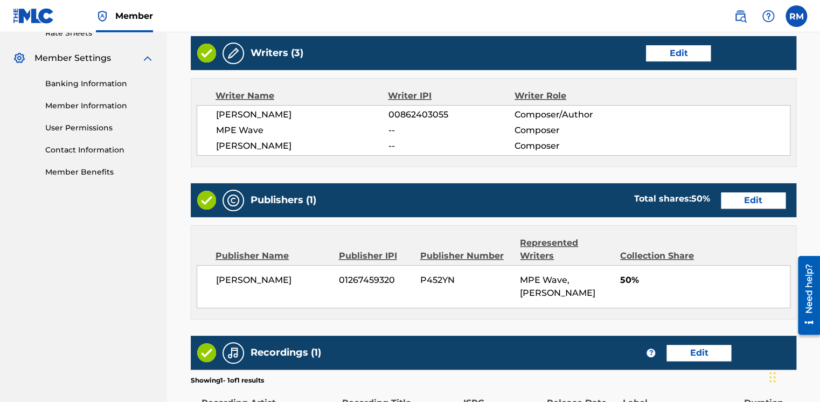
scroll to position [533, 0]
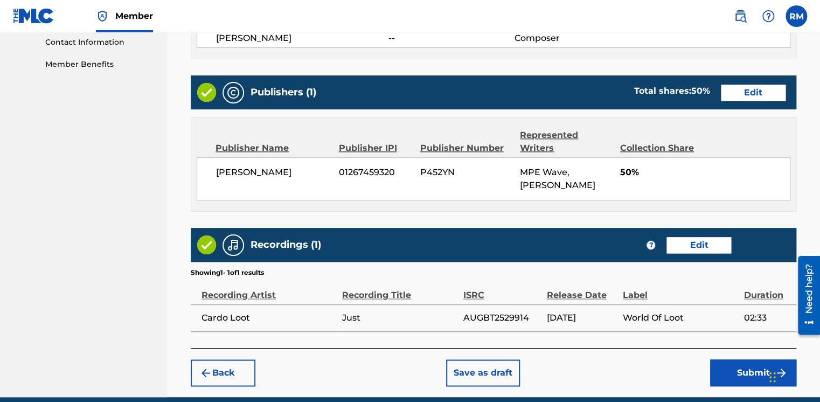
click at [734, 89] on button "Edit" at bounding box center [752, 93] width 65 height 16
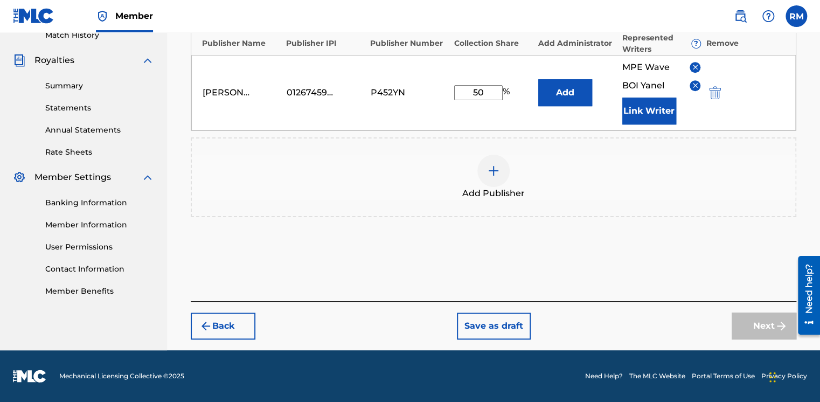
scroll to position [305, 0]
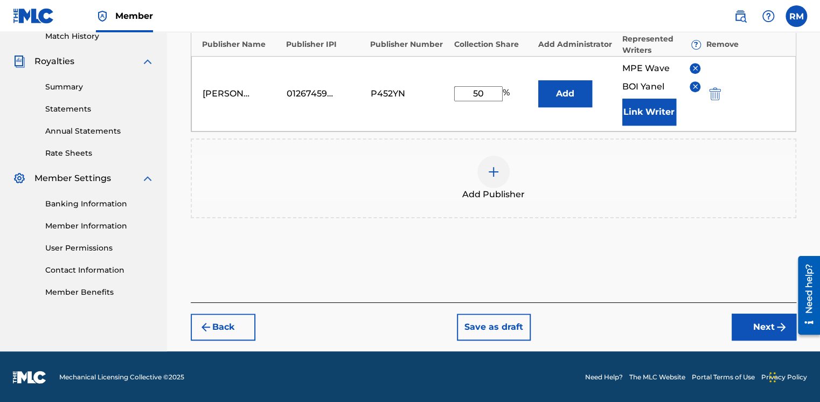
drag, startPoint x: 488, startPoint y: 89, endPoint x: 422, endPoint y: 89, distance: 65.7
click at [422, 89] on div "[PERSON_NAME] 01267459320 P452YN 50 % Add MPE Wave BOI Yanel Link Writer" at bounding box center [493, 93] width 604 height 75
type input "100"
click at [760, 319] on button "Next" at bounding box center [763, 326] width 65 height 27
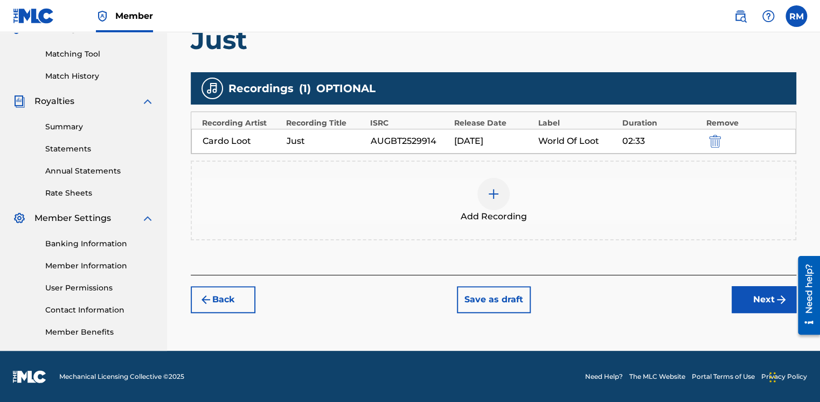
click at [762, 297] on button "Next" at bounding box center [763, 299] width 65 height 27
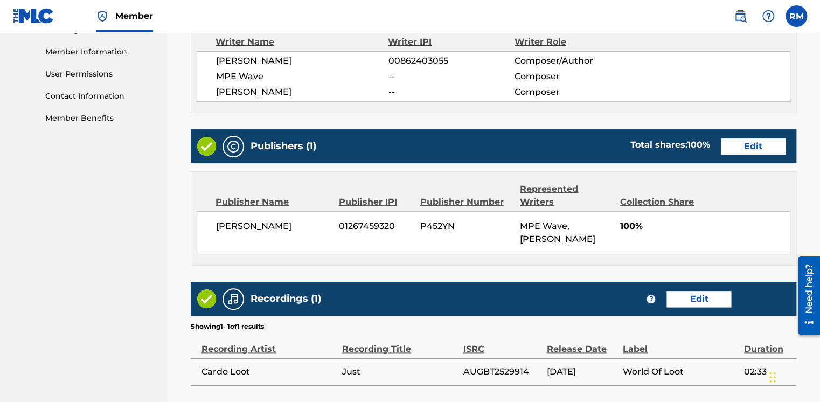
scroll to position [578, 0]
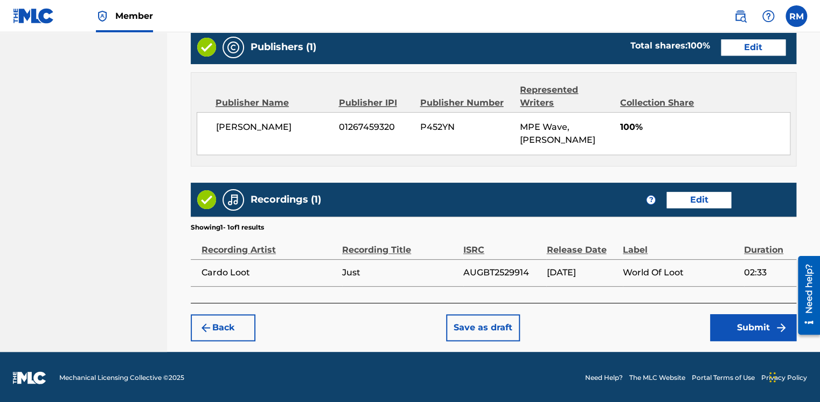
click at [733, 326] on button "Submit" at bounding box center [753, 327] width 86 height 27
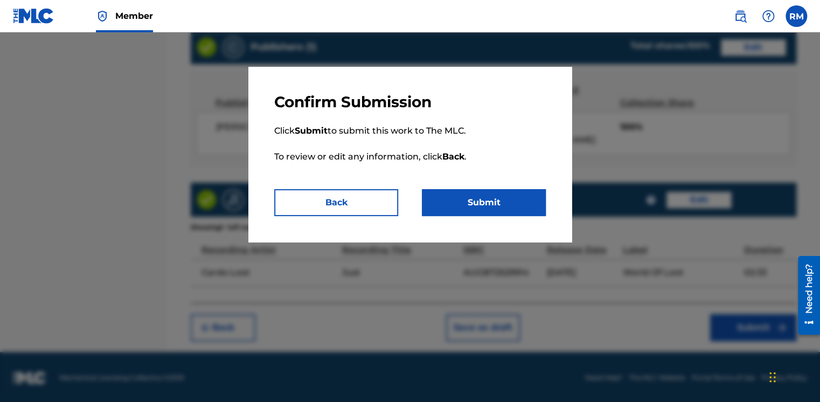
click at [461, 200] on button "Submit" at bounding box center [484, 202] width 124 height 27
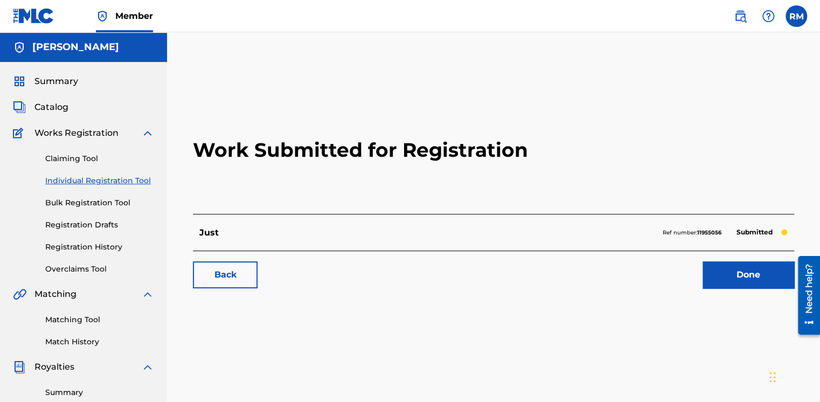
scroll to position [162, 0]
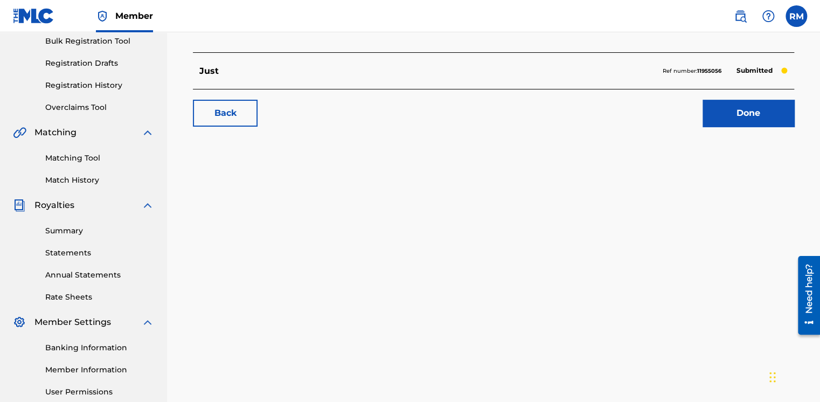
click at [89, 350] on link "Banking Information" at bounding box center [99, 347] width 109 height 11
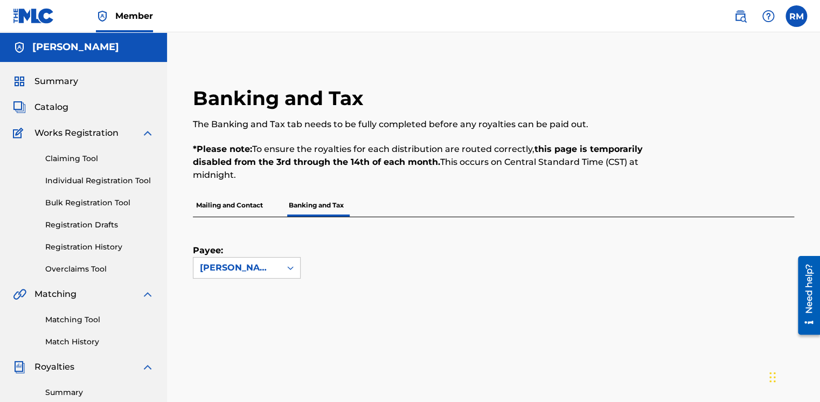
scroll to position [108, 0]
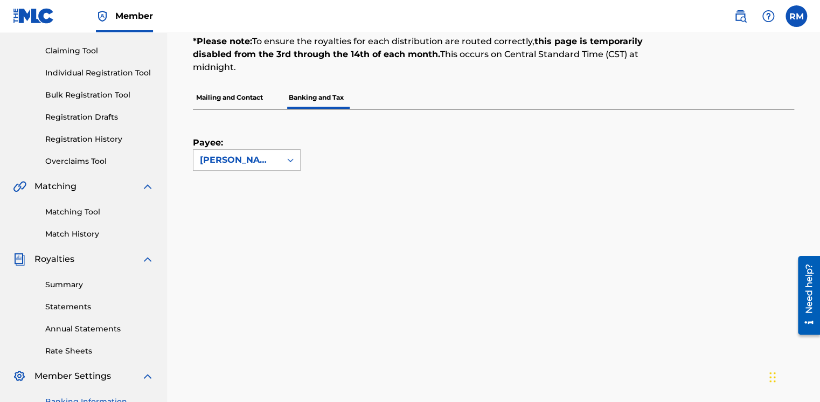
click at [239, 160] on div "[PERSON_NAME]" at bounding box center [237, 159] width 74 height 13
click at [239, 161] on div "[PERSON_NAME]" at bounding box center [237, 159] width 74 height 13
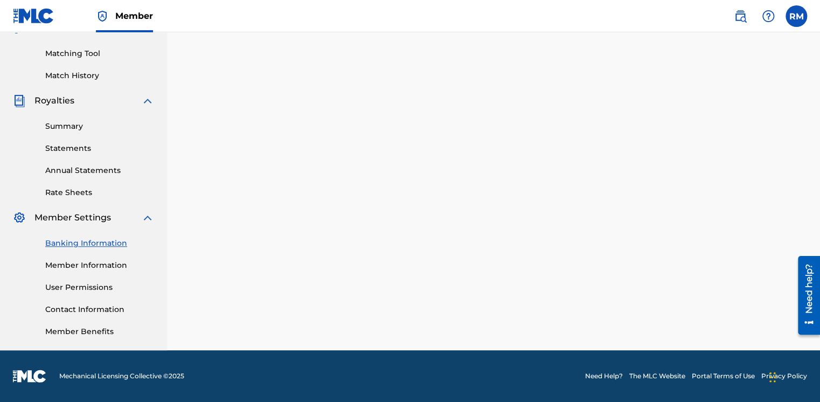
scroll to position [265, 0]
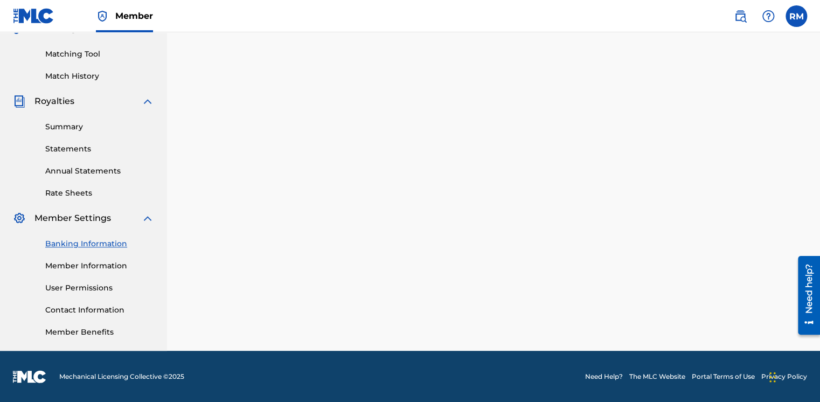
click at [58, 262] on link "Member Information" at bounding box center [99, 265] width 109 height 11
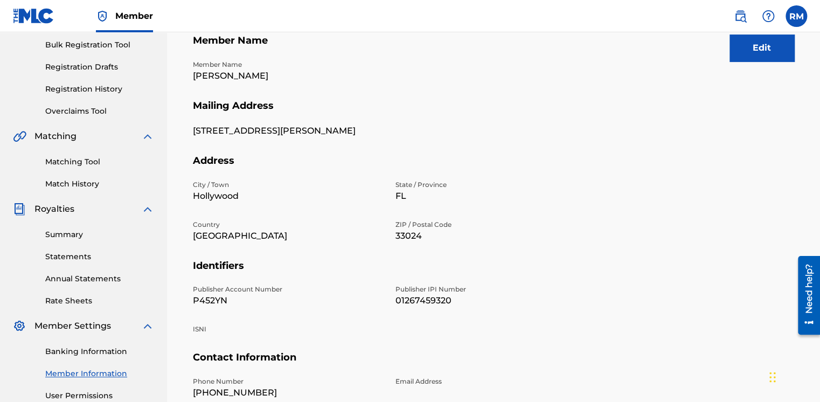
scroll to position [50, 0]
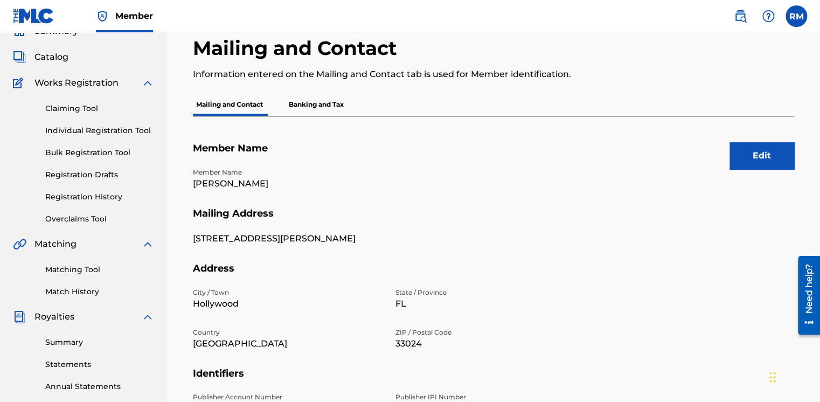
click at [84, 104] on link "Claiming Tool" at bounding box center [99, 108] width 109 height 11
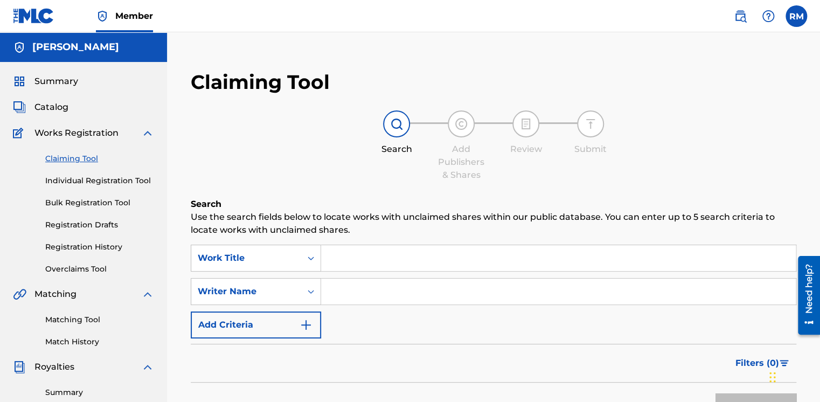
scroll to position [54, 0]
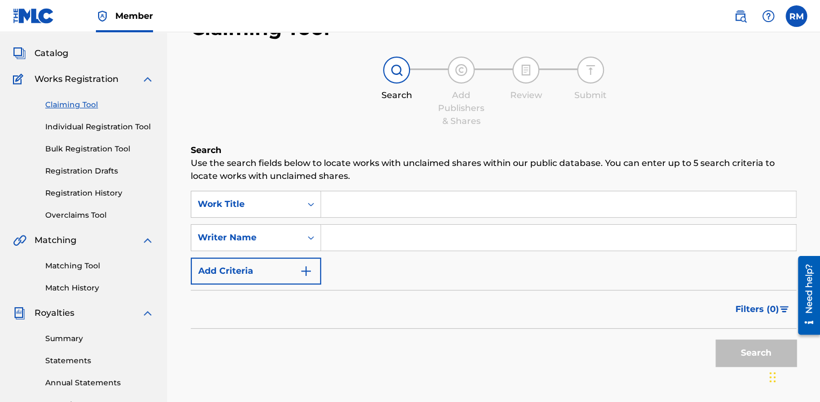
click at [59, 53] on span "Catalog" at bounding box center [51, 53] width 34 height 13
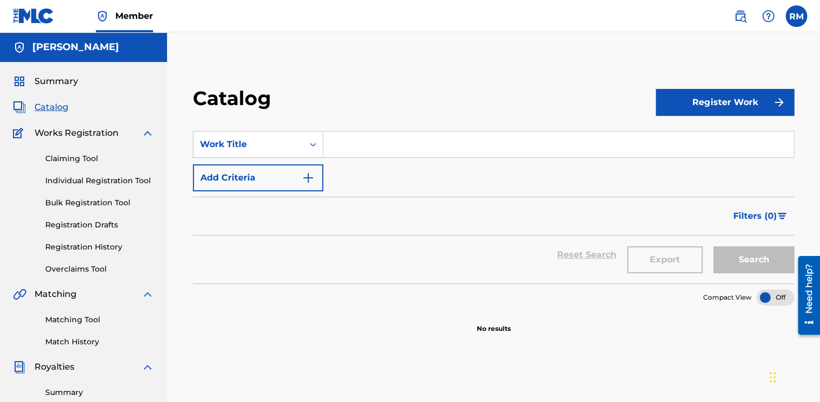
click at [90, 164] on div "Claiming Tool Individual Registration Tool Bulk Registration Tool Registration …" at bounding box center [83, 206] width 141 height 135
click at [97, 245] on link "Registration History" at bounding box center [99, 246] width 109 height 11
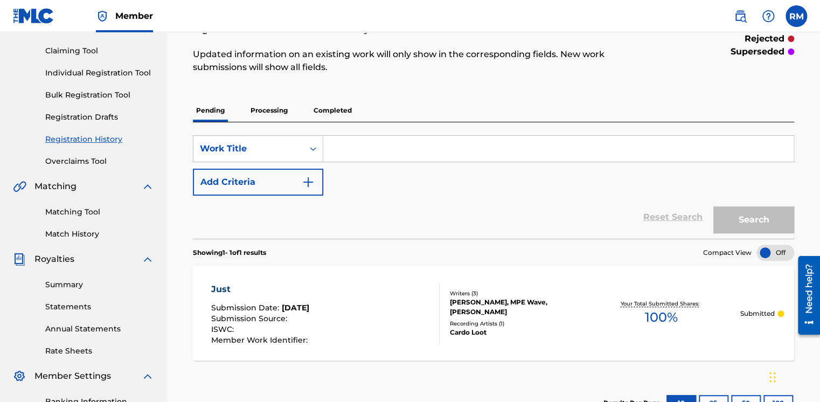
scroll to position [54, 0]
